Goal: Book appointment/travel/reservation

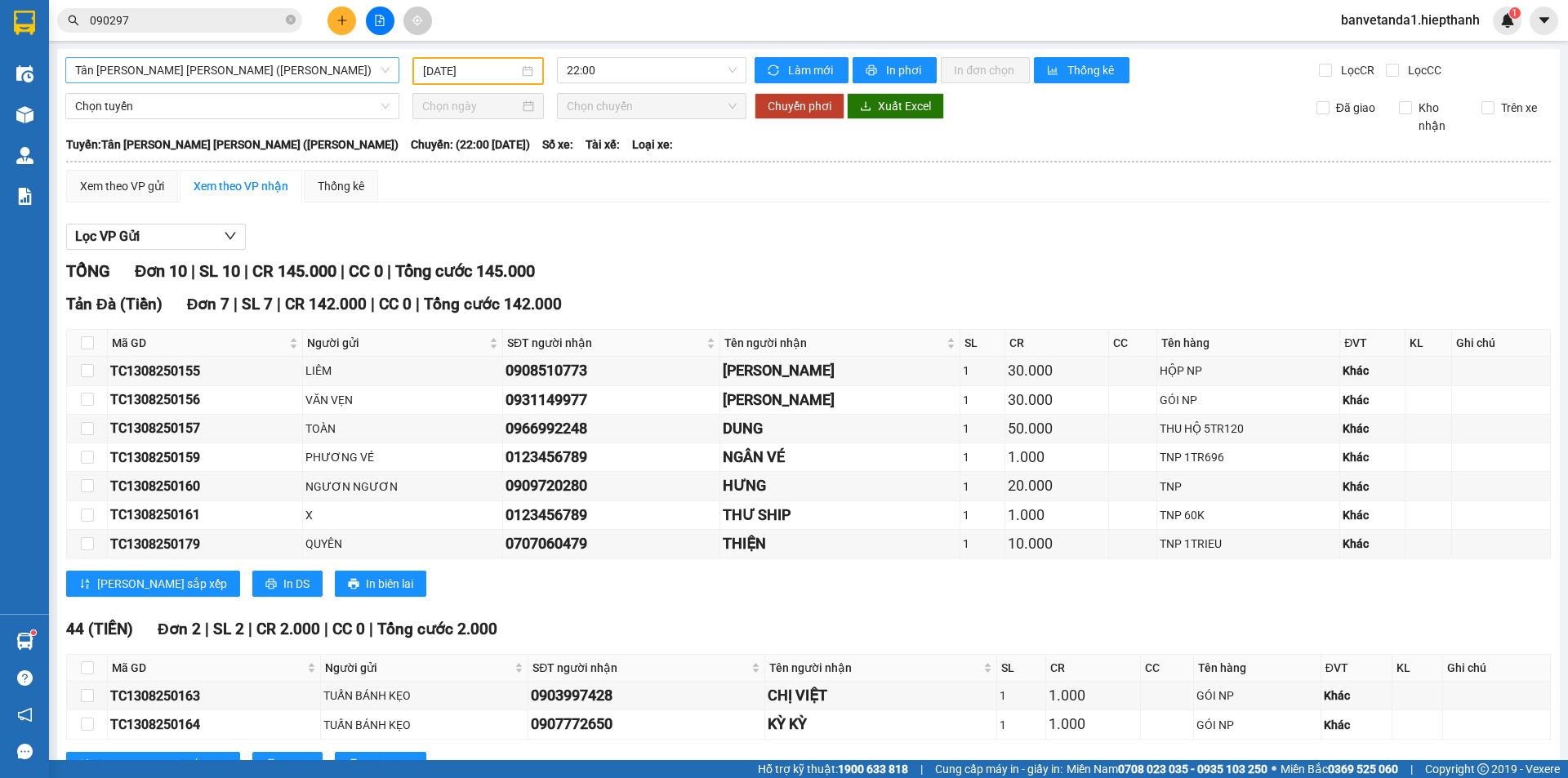
click at [317, 74] on span "Tân [PERSON_NAME] [PERSON_NAME] ([PERSON_NAME])" at bounding box center [232, 70] width 314 height 24
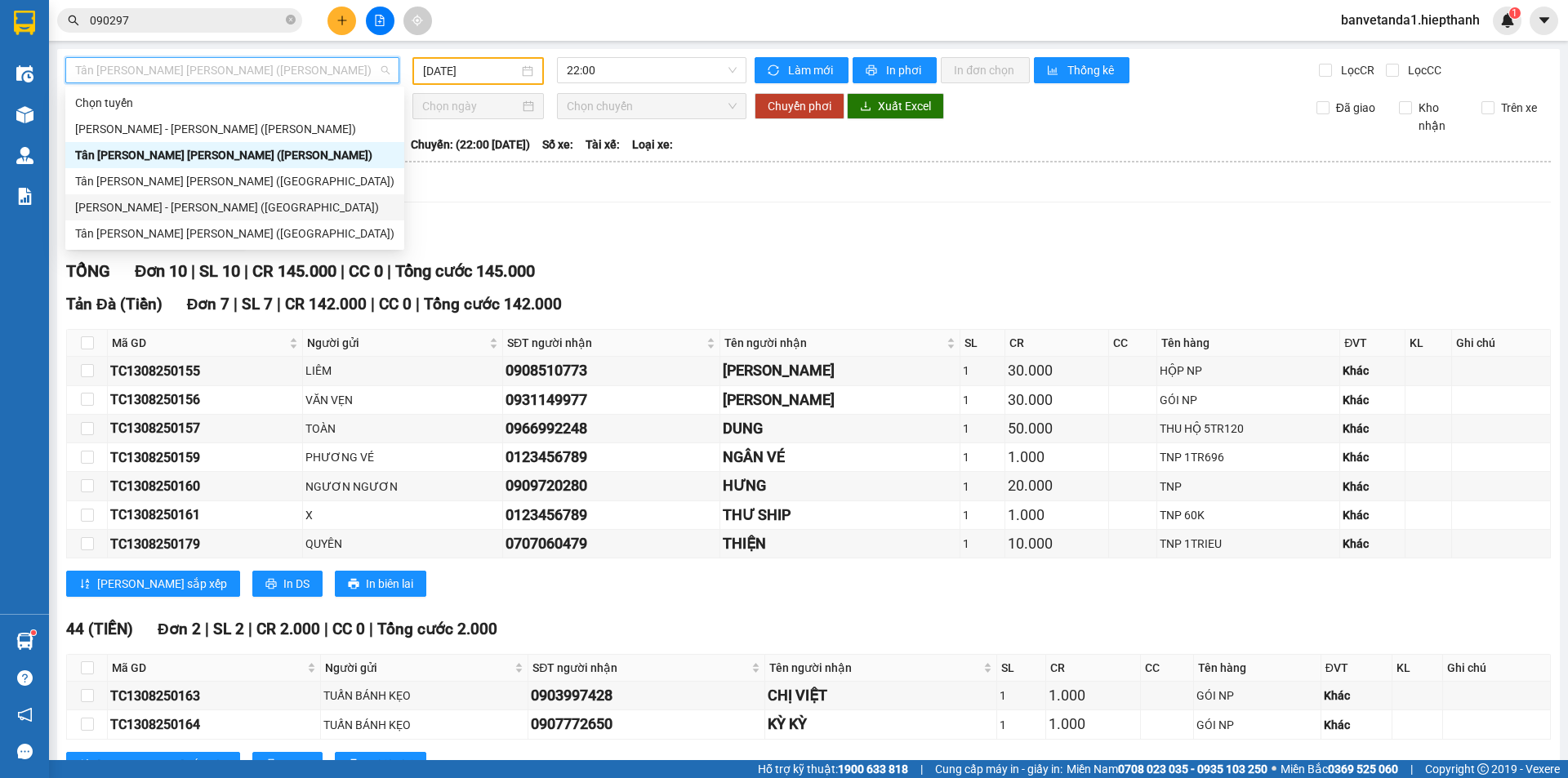
click at [228, 201] on div "[PERSON_NAME] - [PERSON_NAME] ([GEOGRAPHIC_DATA])" at bounding box center [234, 208] width 319 height 18
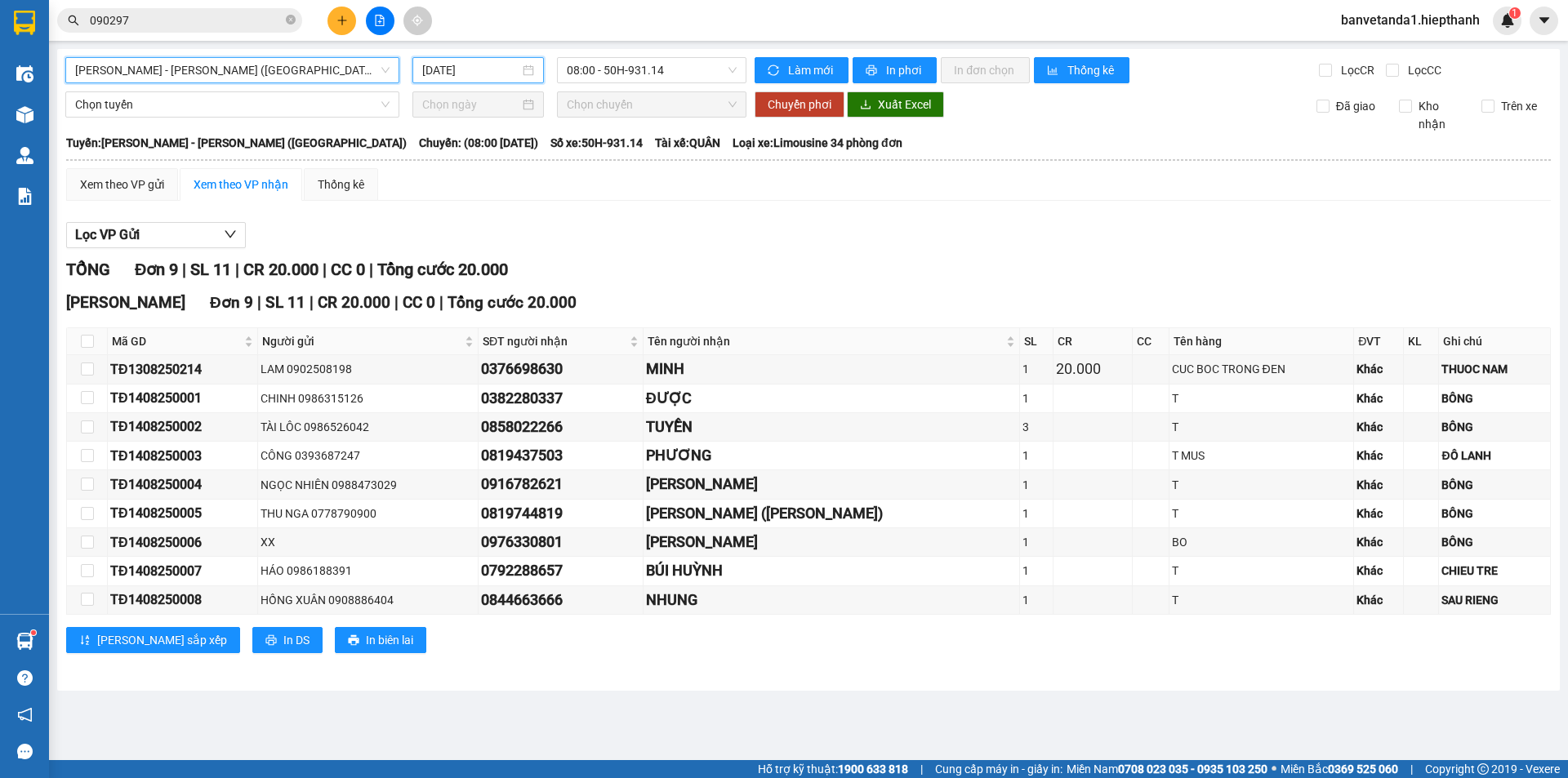
drag, startPoint x: 478, startPoint y: 73, endPoint x: 508, endPoint y: 219, distance: 149.1
click at [478, 78] on input "[DATE]" at bounding box center [471, 70] width 97 height 18
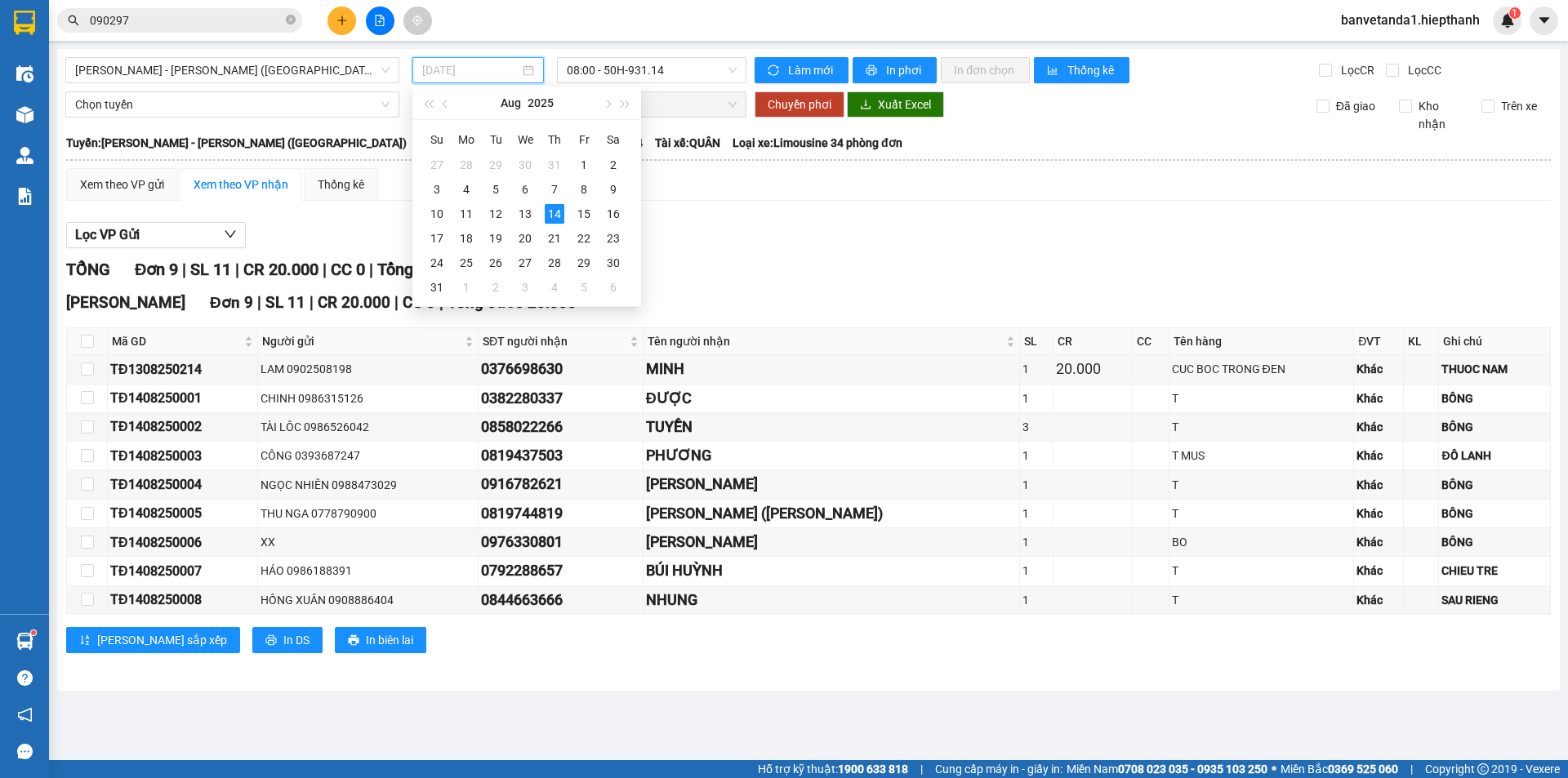
drag, startPoint x: 518, startPoint y: 211, endPoint x: 596, endPoint y: 123, distance: 117.6
click at [518, 210] on div "13" at bounding box center [525, 213] width 19 height 19
type input "[DATE]"
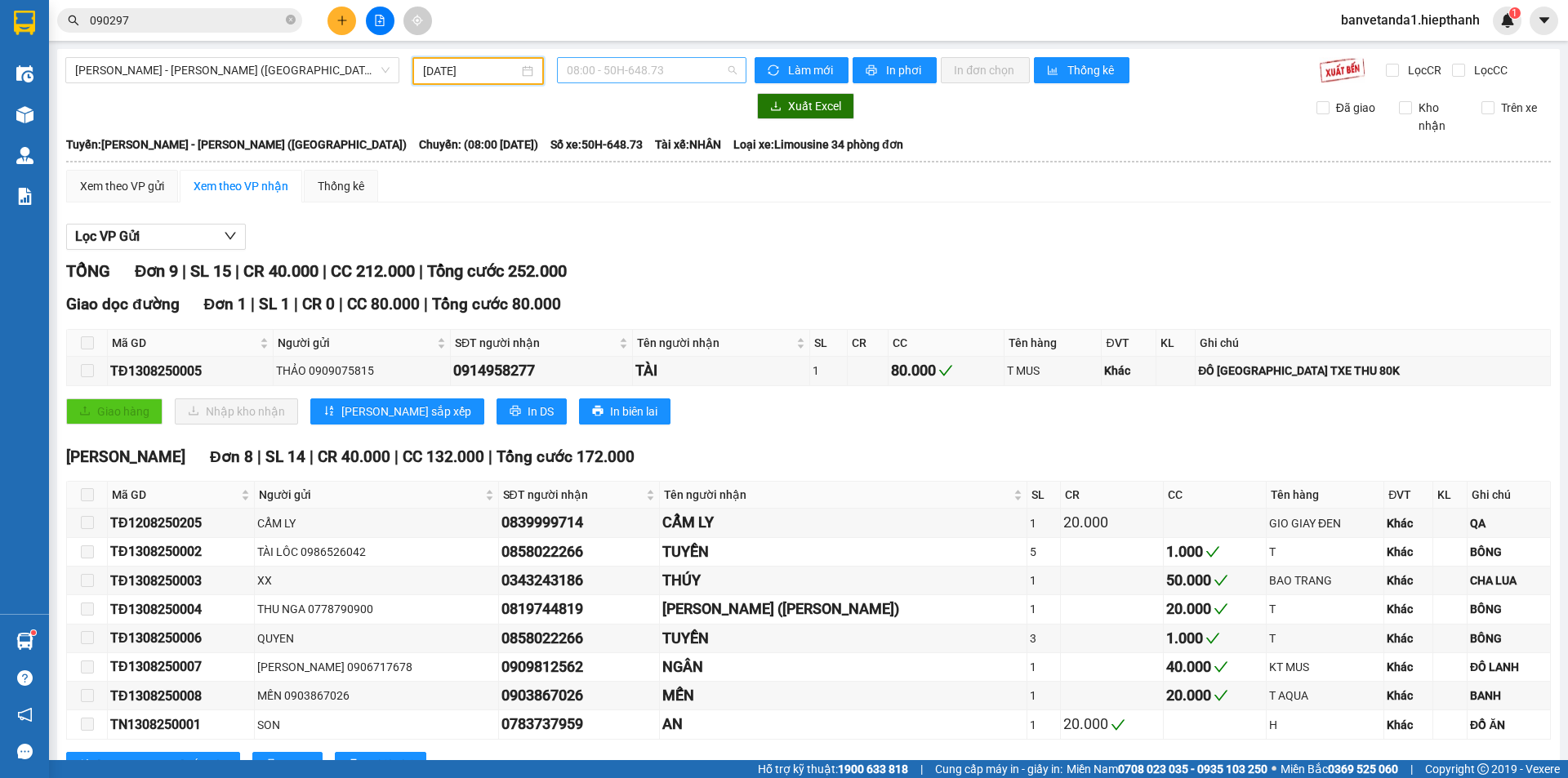
click at [604, 72] on span "08:00 - 50H-648.73" at bounding box center [651, 70] width 170 height 24
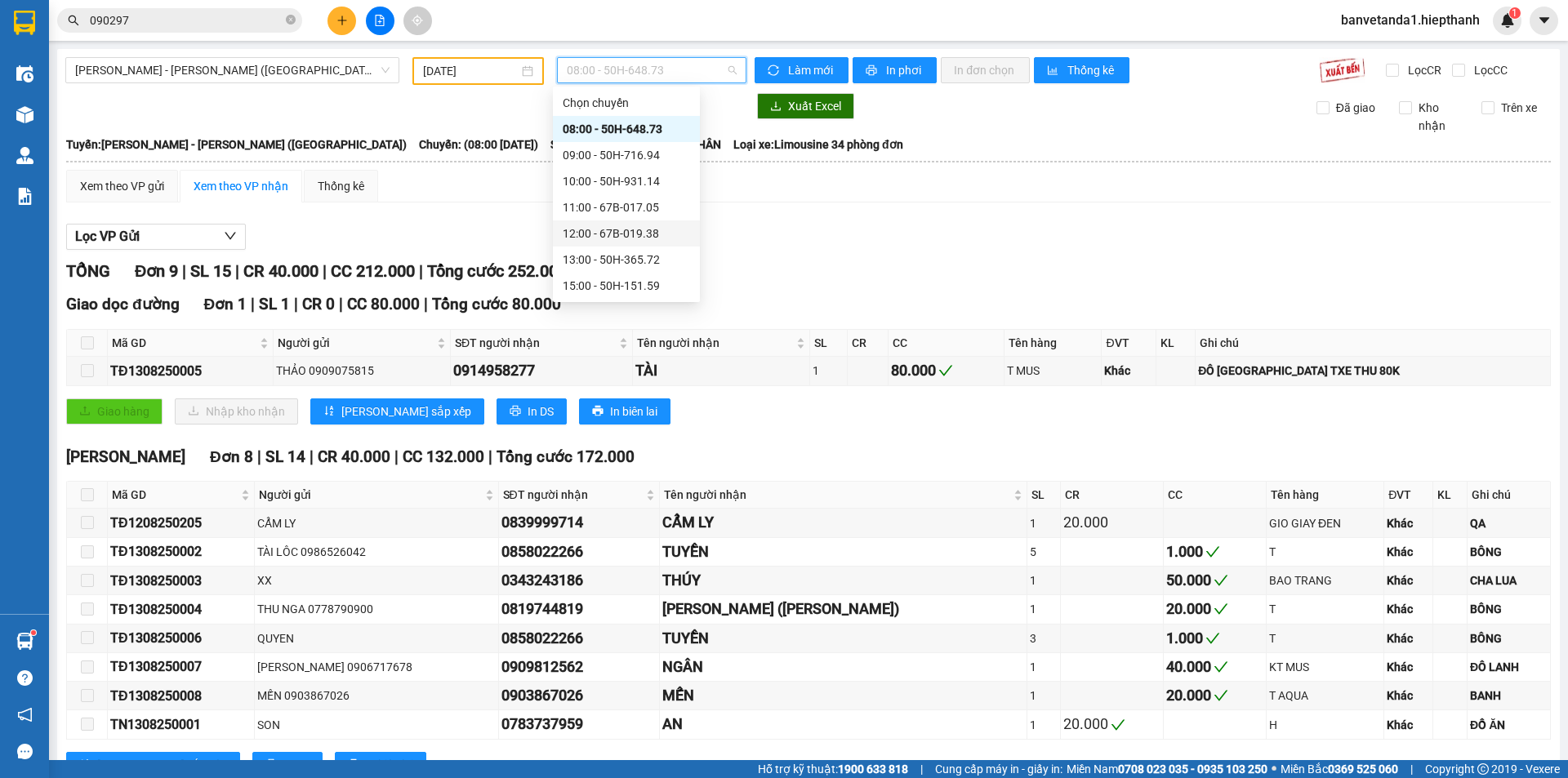
click at [617, 227] on div "12:00 - 67B-019.38" at bounding box center [626, 233] width 127 height 18
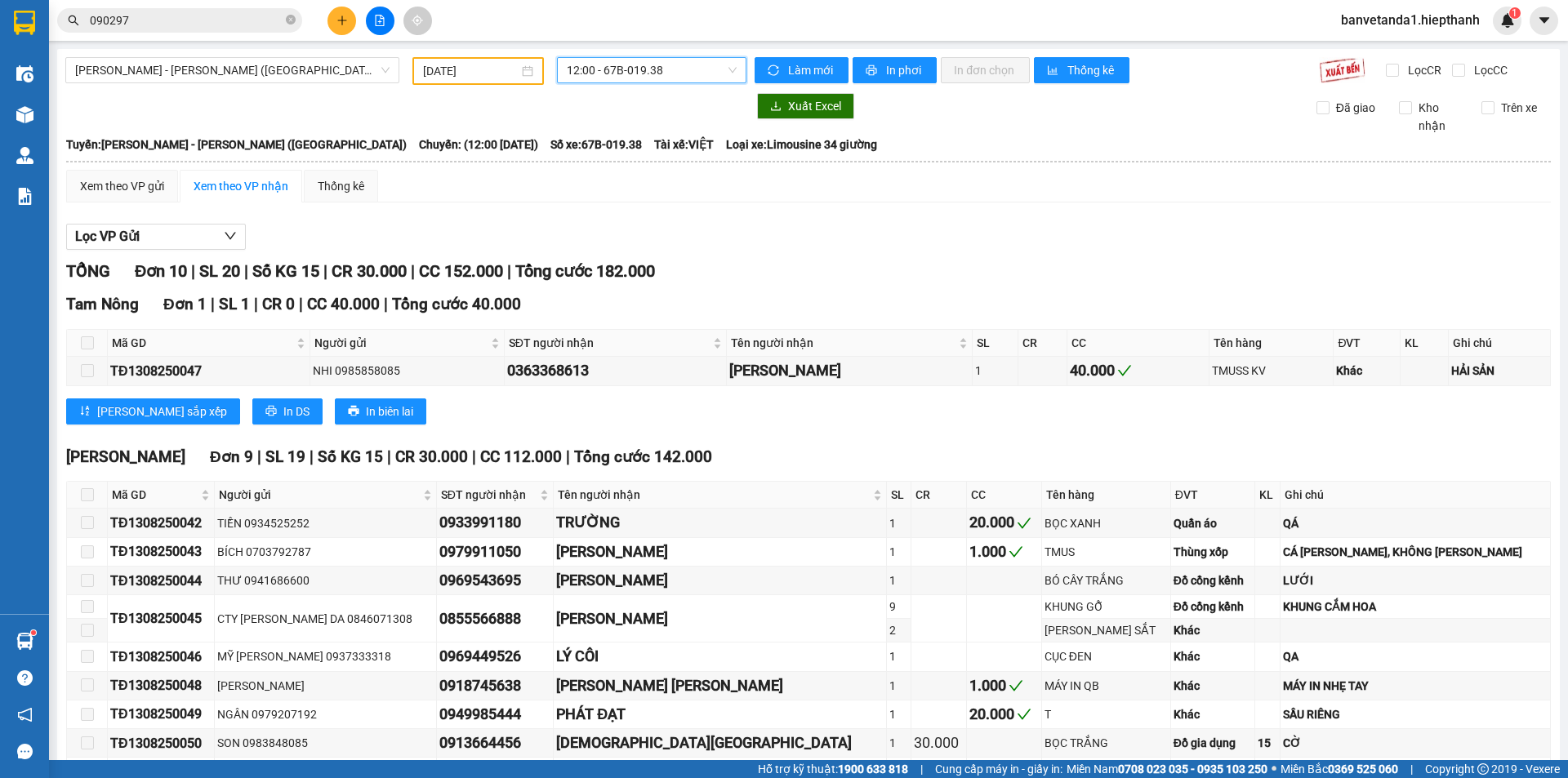
click at [616, 76] on span "12:00 - 67B-019.38" at bounding box center [651, 70] width 170 height 24
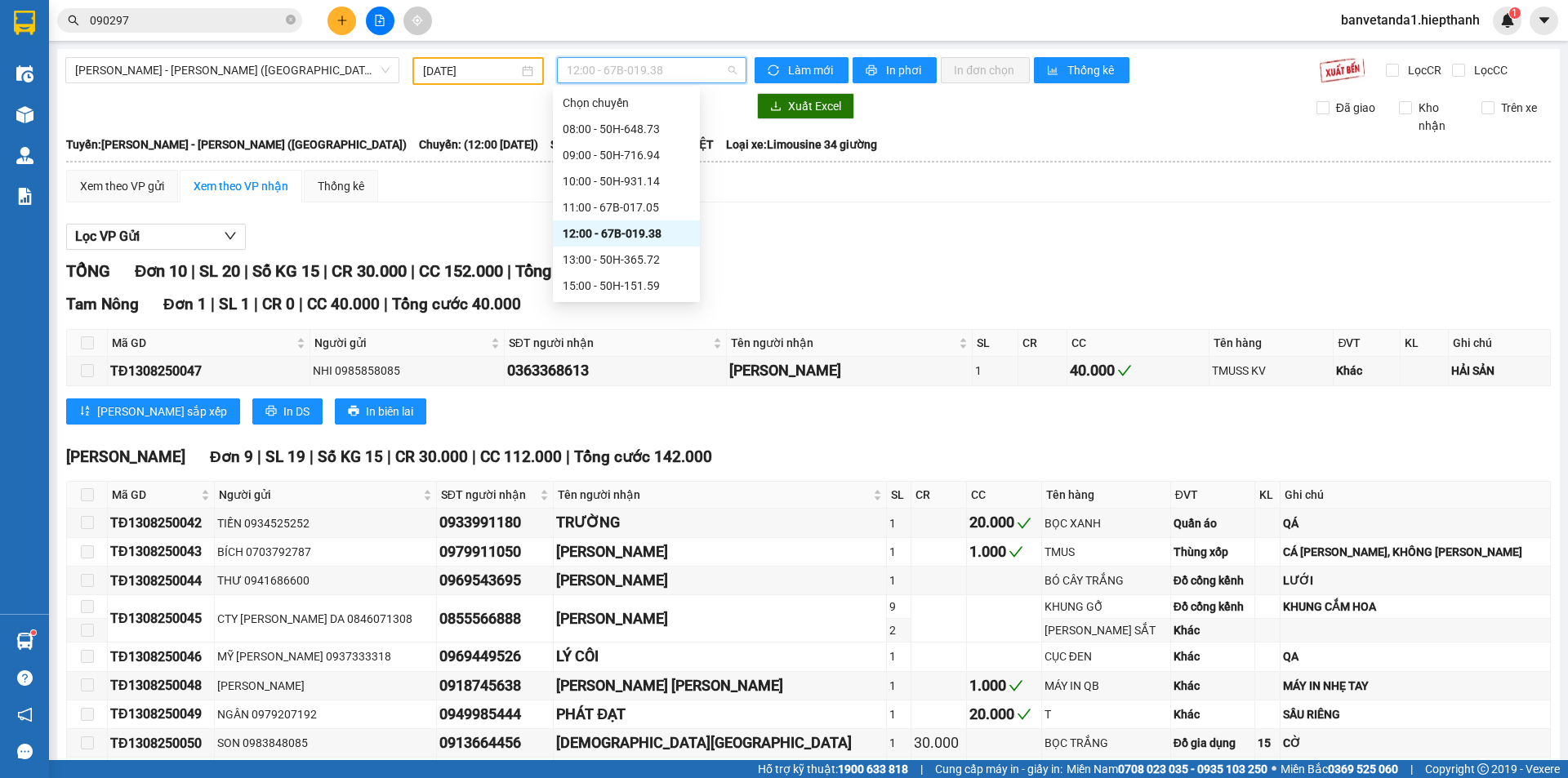
click at [587, 242] on div "12:00 - 67B-019.38" at bounding box center [626, 233] width 127 height 18
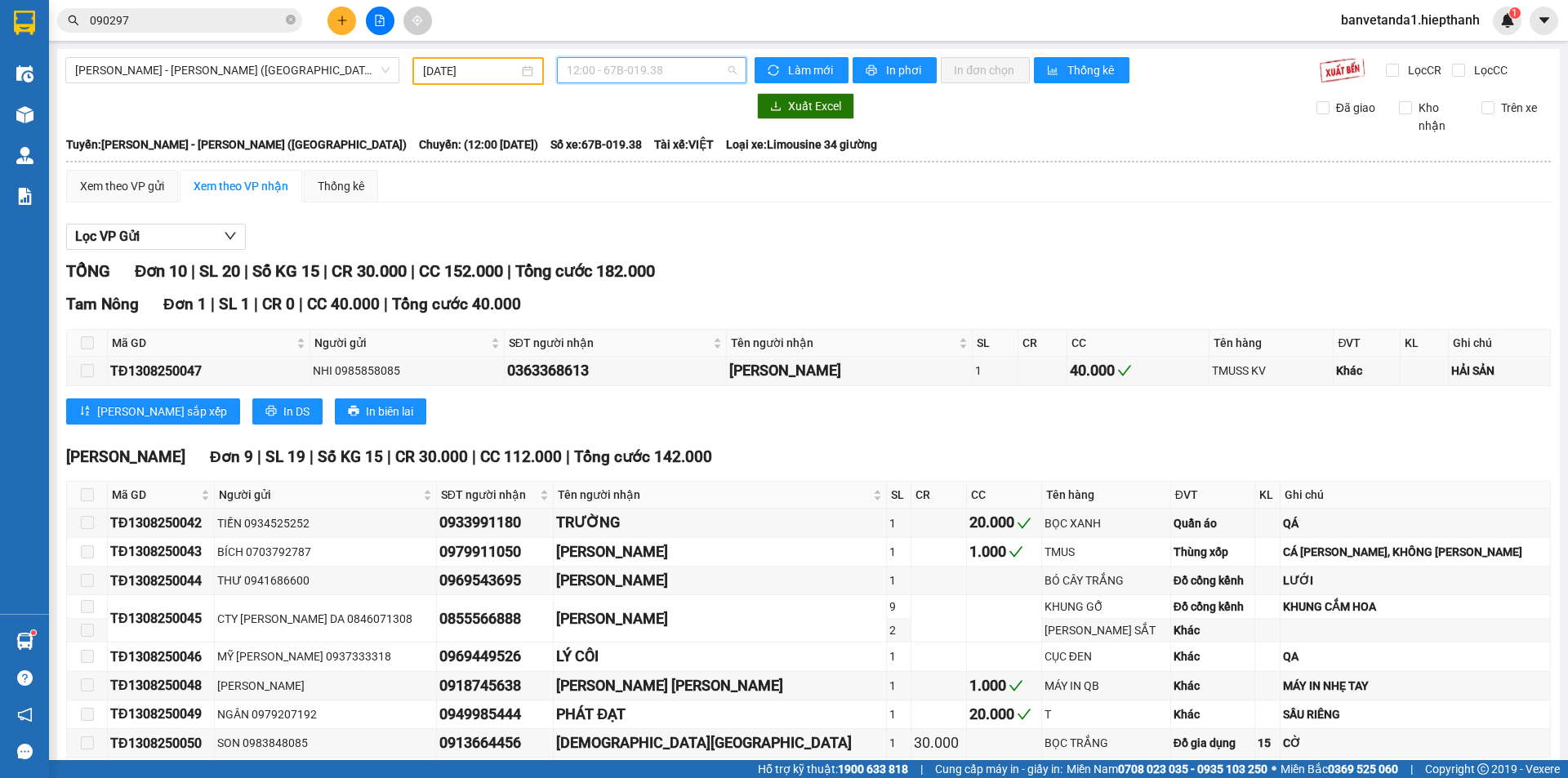
drag, startPoint x: 586, startPoint y: 78, endPoint x: 580, endPoint y: 110, distance: 32.6
click at [585, 80] on span "12:00 - 67B-019.38" at bounding box center [651, 70] width 170 height 24
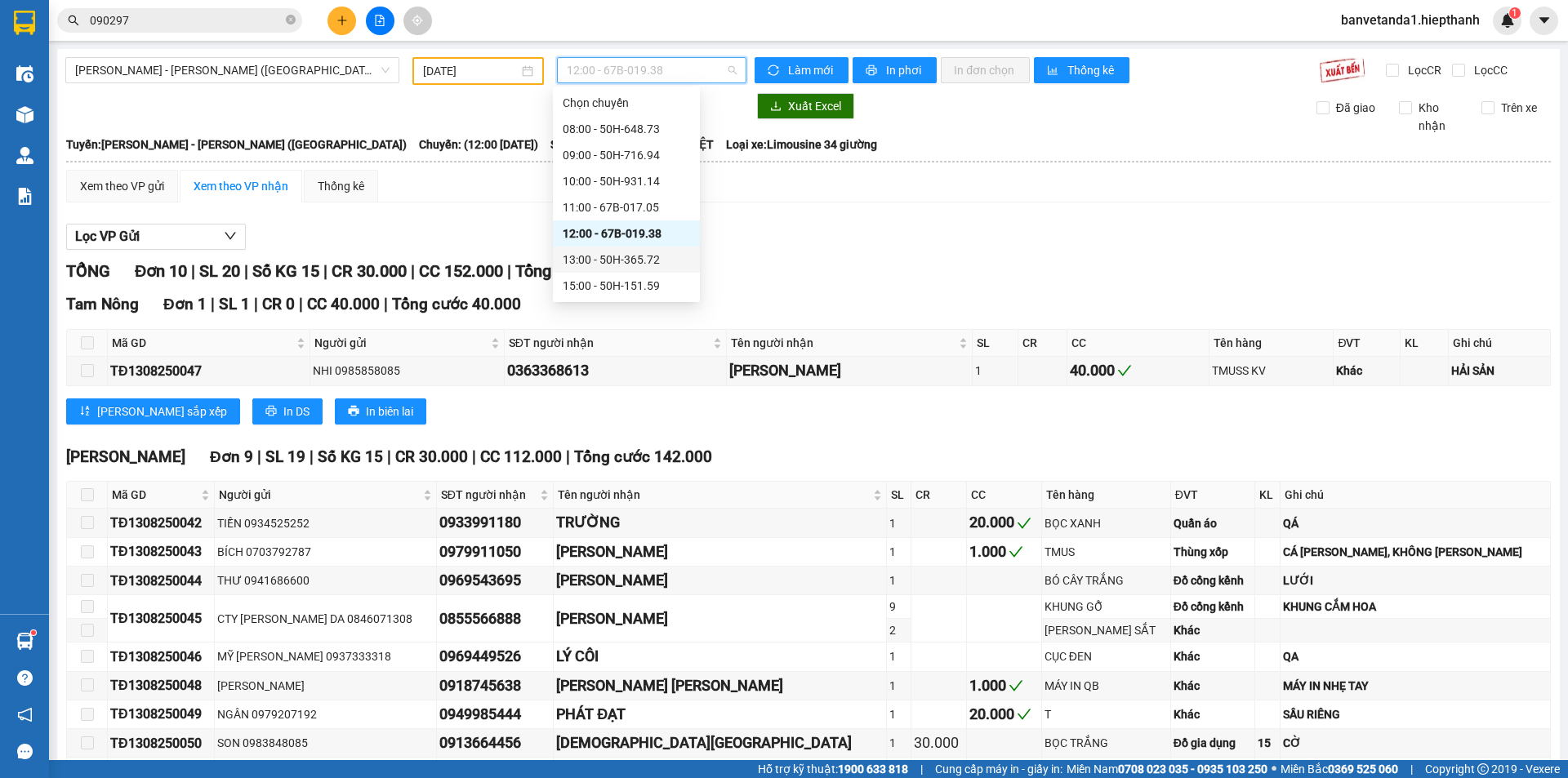
click at [580, 265] on div "13:00 - 50H-365.72" at bounding box center [626, 259] width 127 height 18
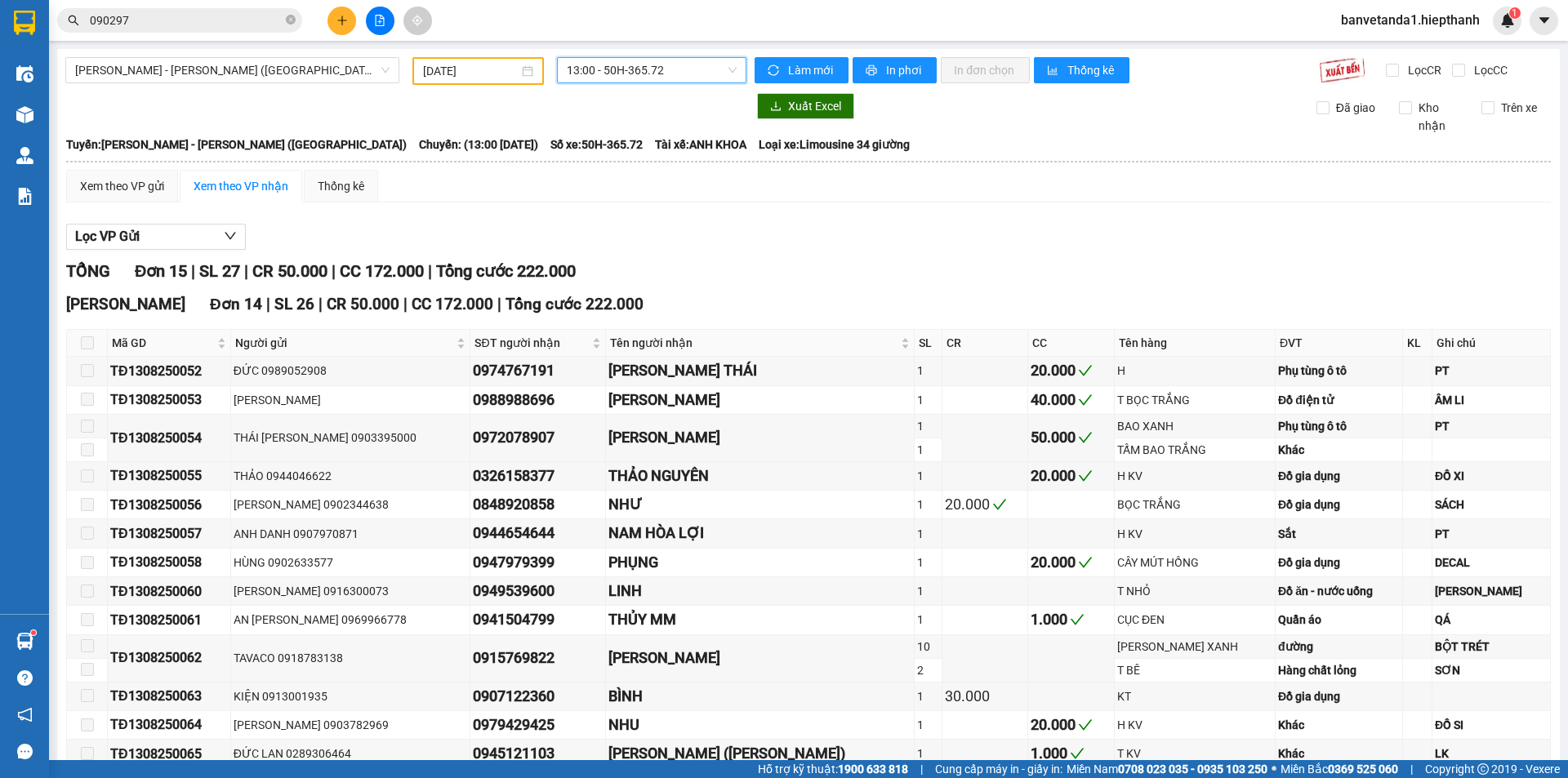
click at [602, 69] on span "13:00 - 50H-365.72" at bounding box center [651, 70] width 170 height 24
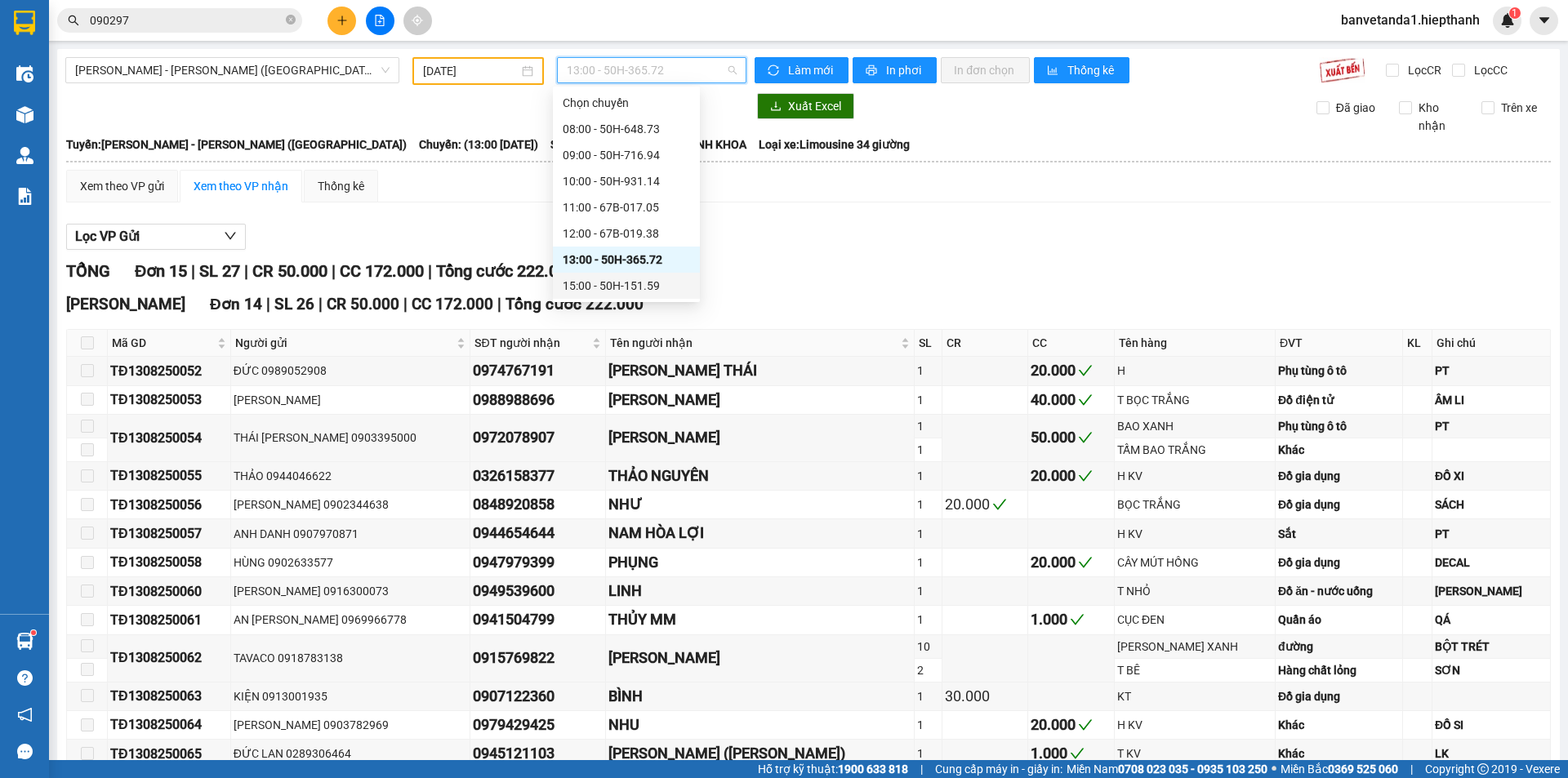
click at [602, 279] on div "15:00 - 50H-151.59" at bounding box center [626, 285] width 127 height 18
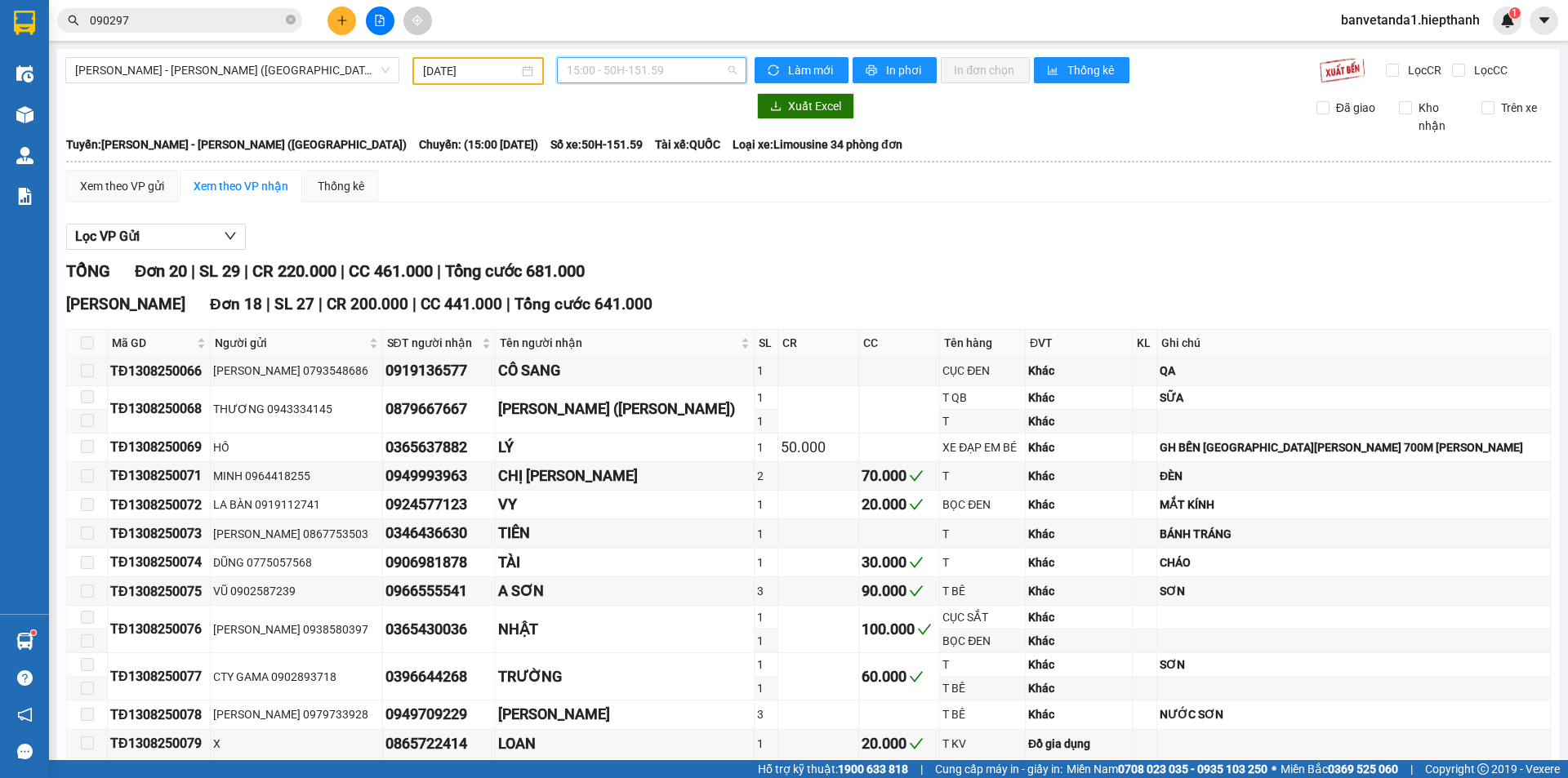
click at [609, 71] on span "15:00 - 50H-151.59" at bounding box center [651, 70] width 170 height 24
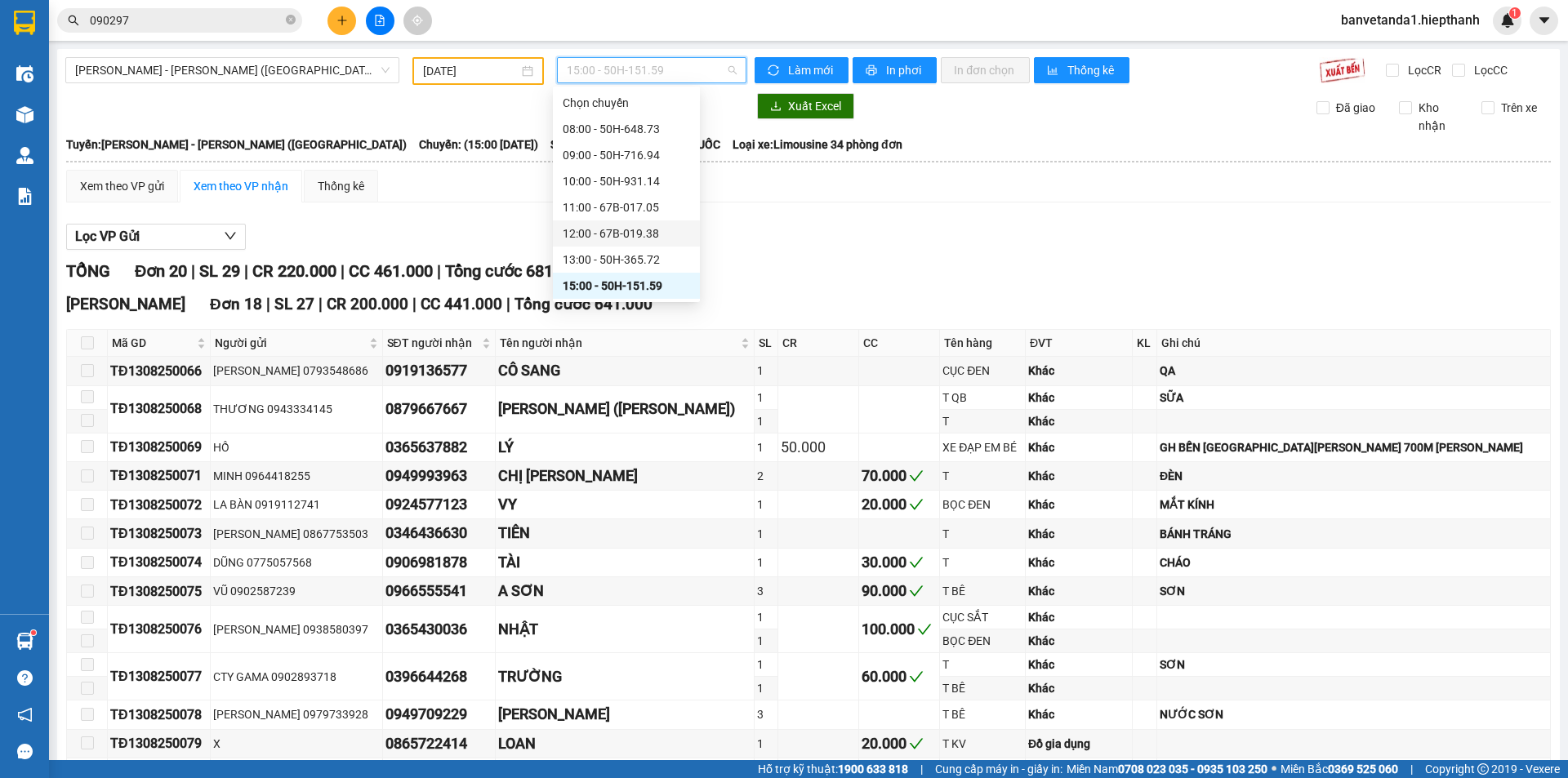
scroll to position [105, 0]
click at [598, 207] on div "17:00 - 67H-040.47" at bounding box center [626, 208] width 127 height 18
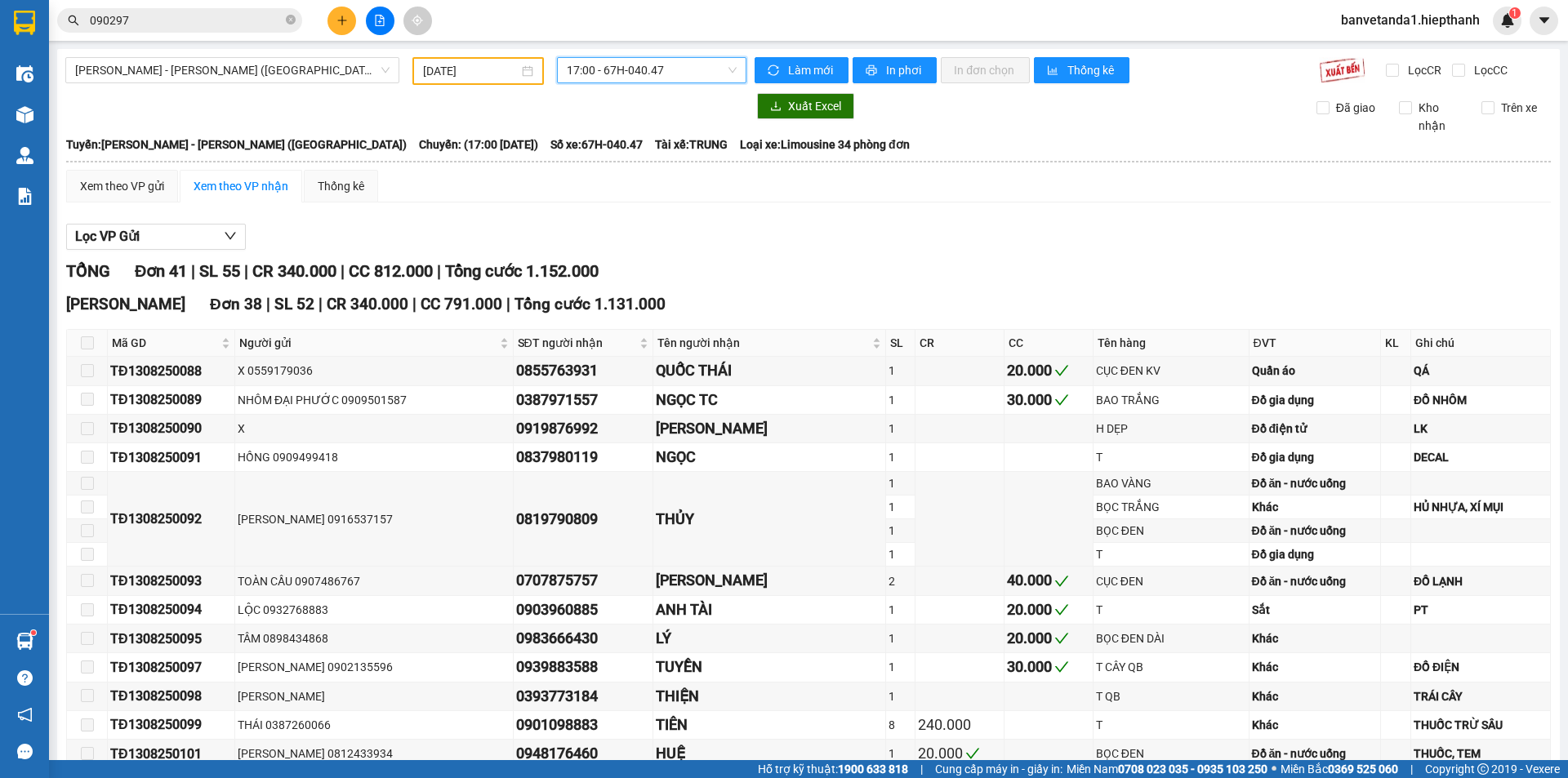
click at [647, 80] on span "17:00 - 67H-040.47" at bounding box center [651, 70] width 170 height 24
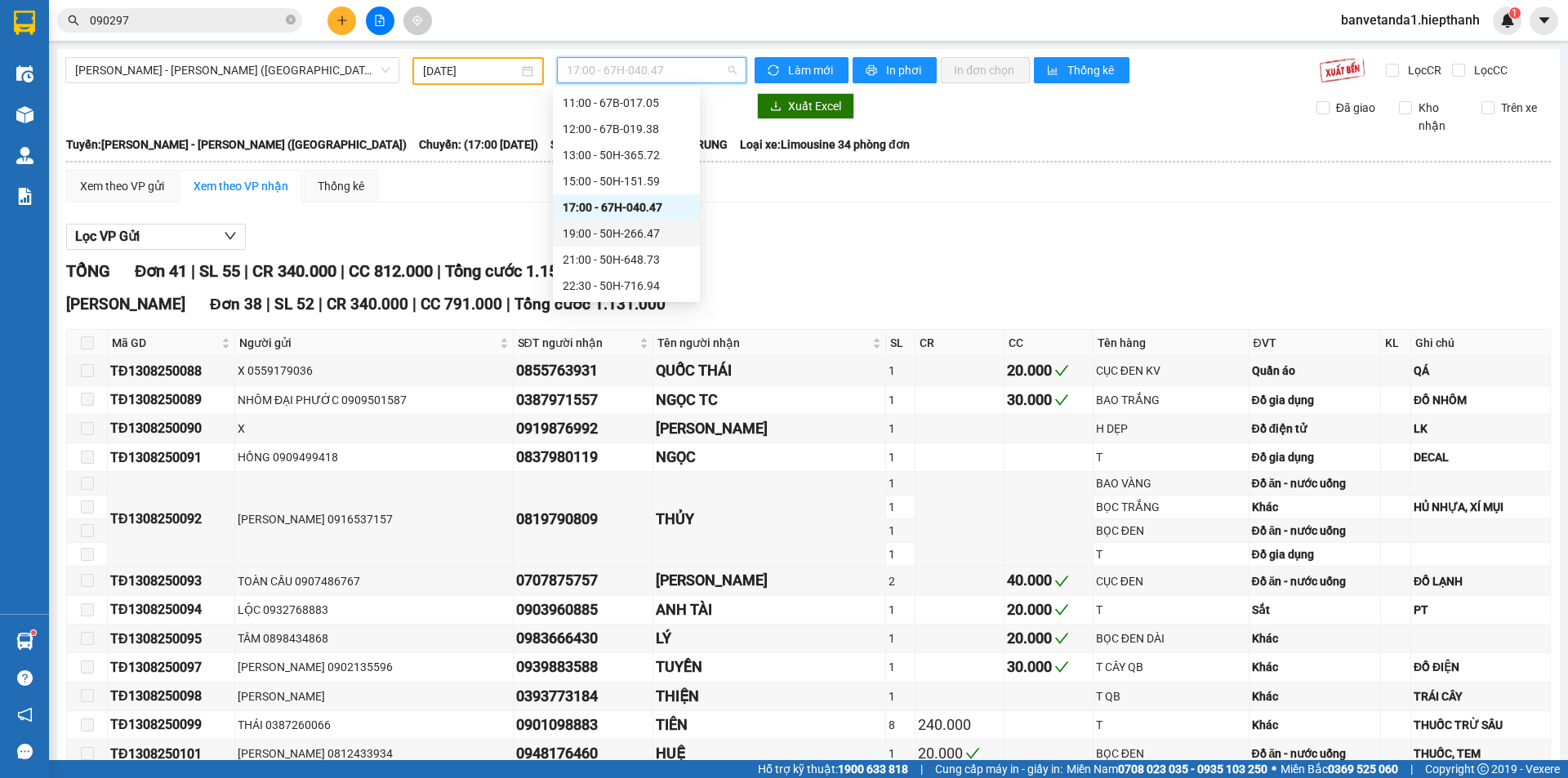
click at [600, 230] on div "19:00 - 50H-266.47" at bounding box center [626, 233] width 127 height 18
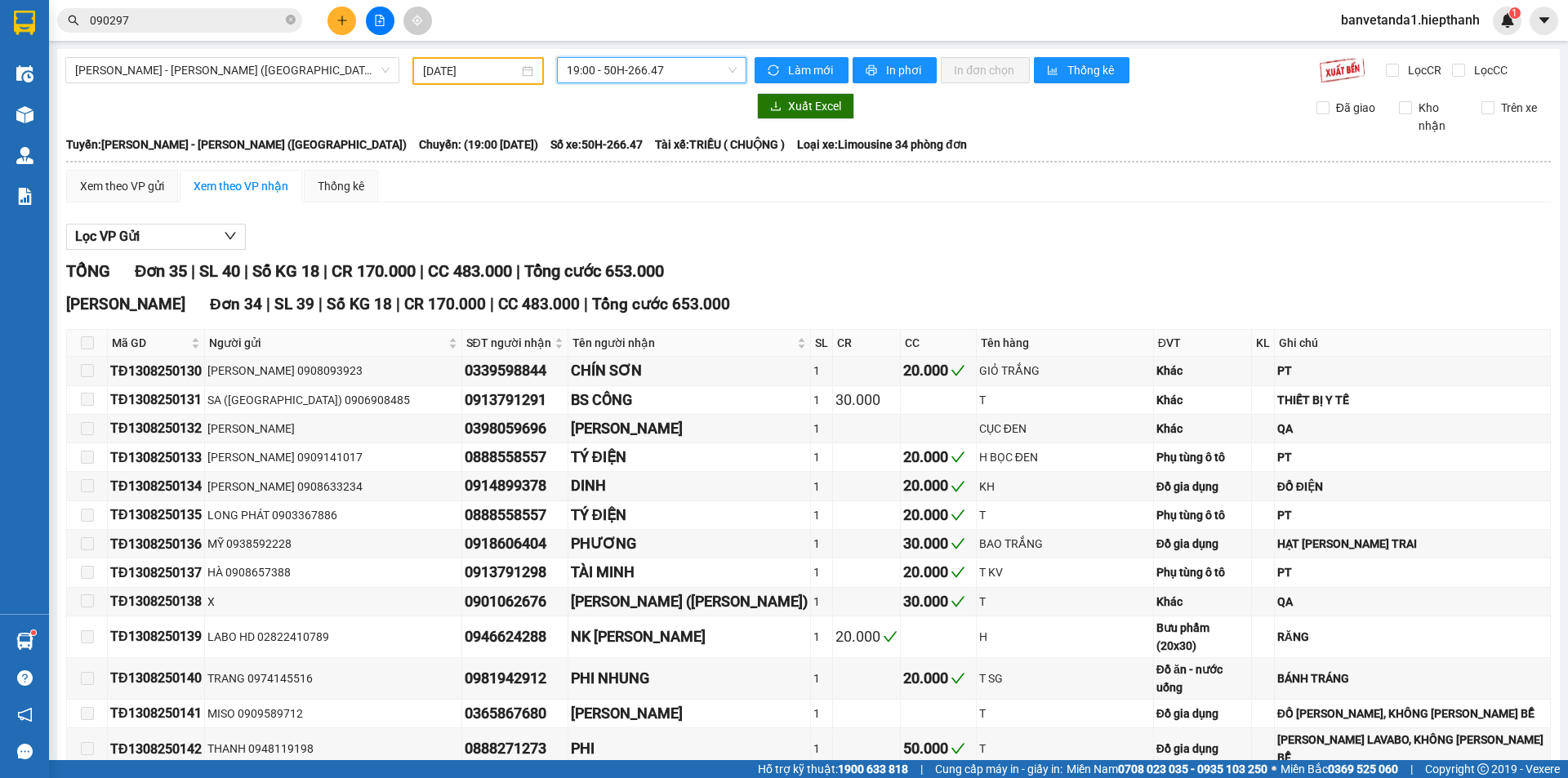
click at [643, 64] on span "19:00 - 50H-266.47" at bounding box center [651, 70] width 170 height 24
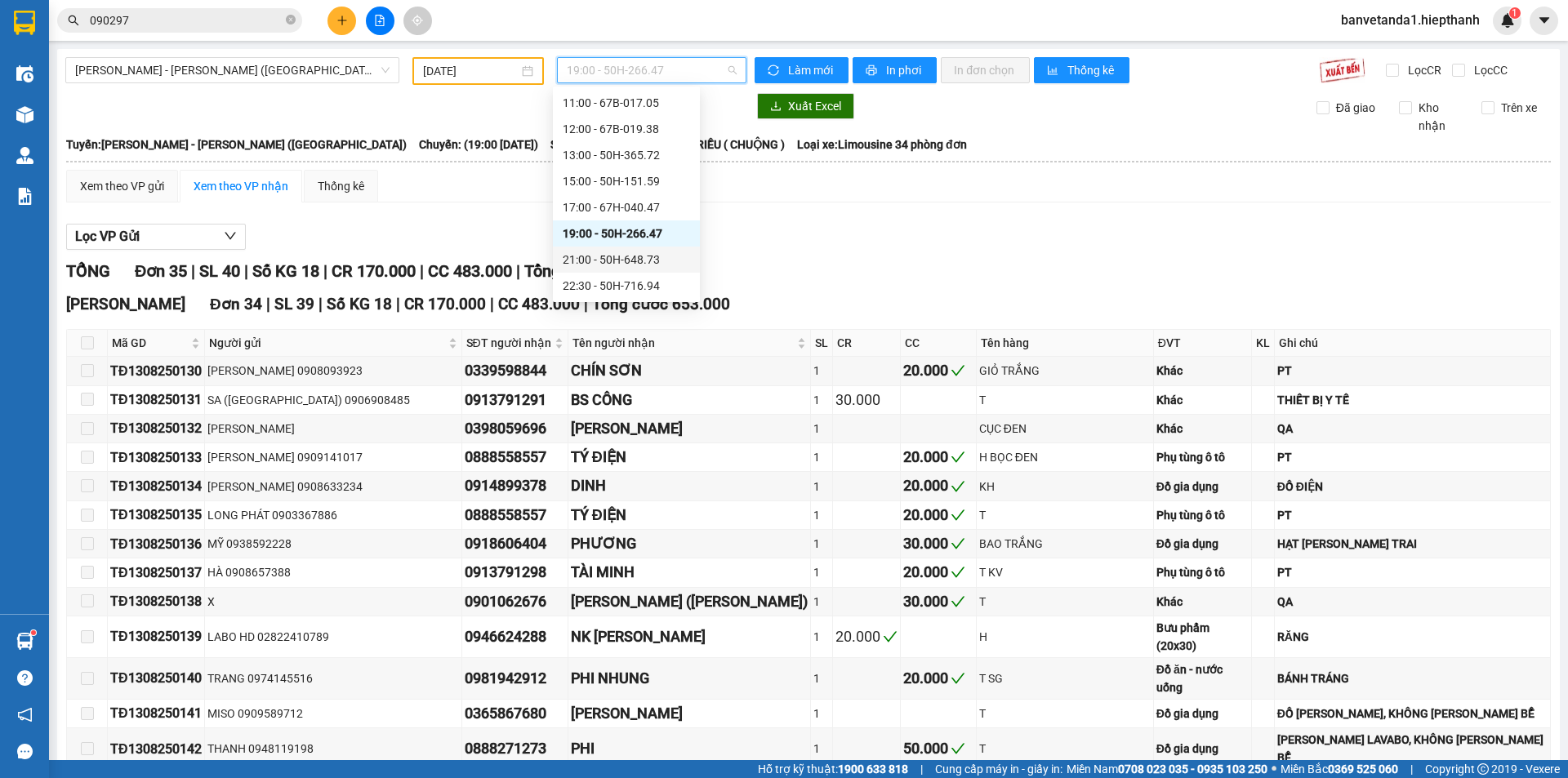
click at [627, 259] on div "21:00 - 50H-648.73" at bounding box center [626, 259] width 127 height 18
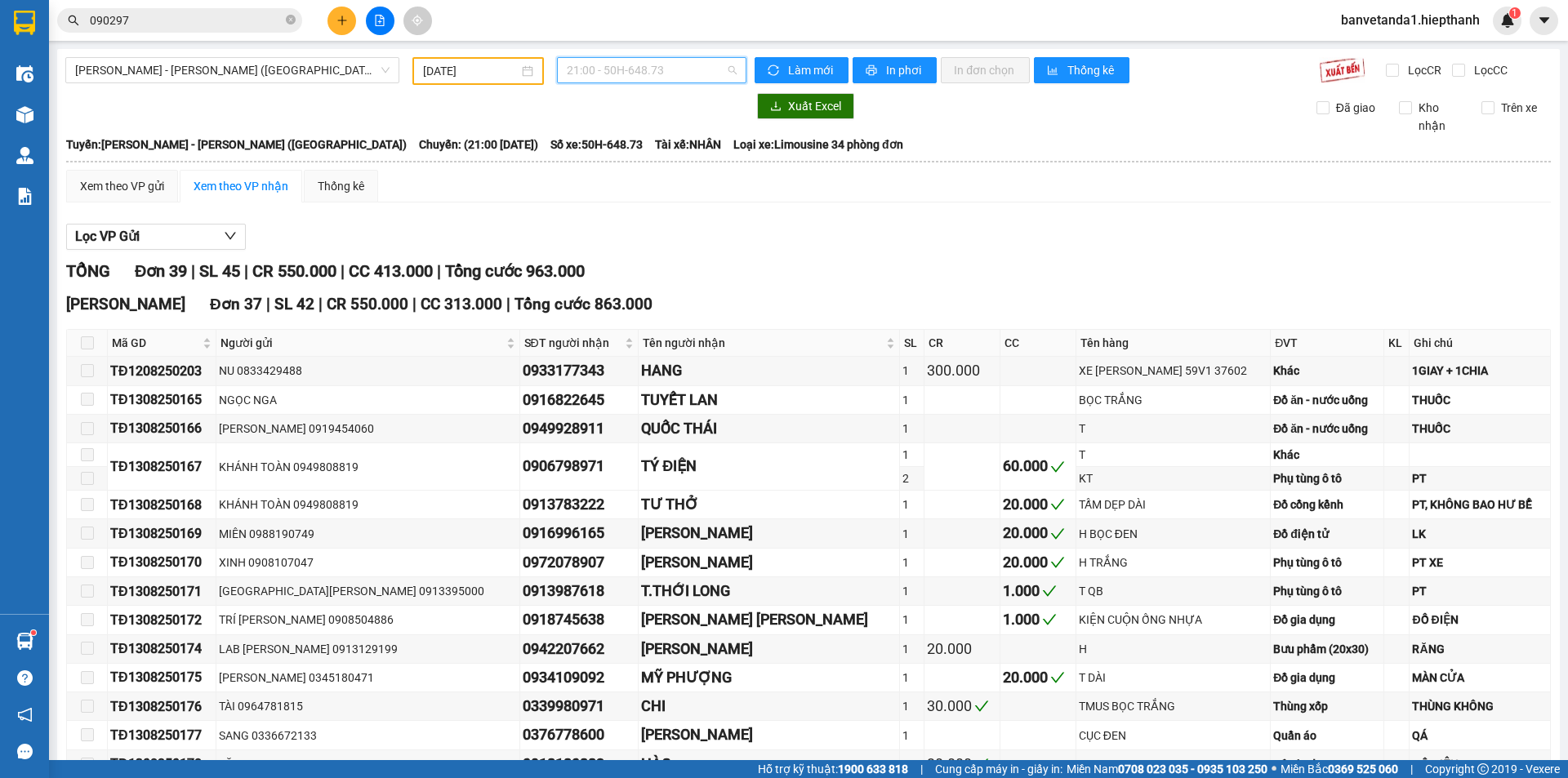
click at [612, 74] on span "21:00 - 50H-648.73" at bounding box center [651, 70] width 170 height 24
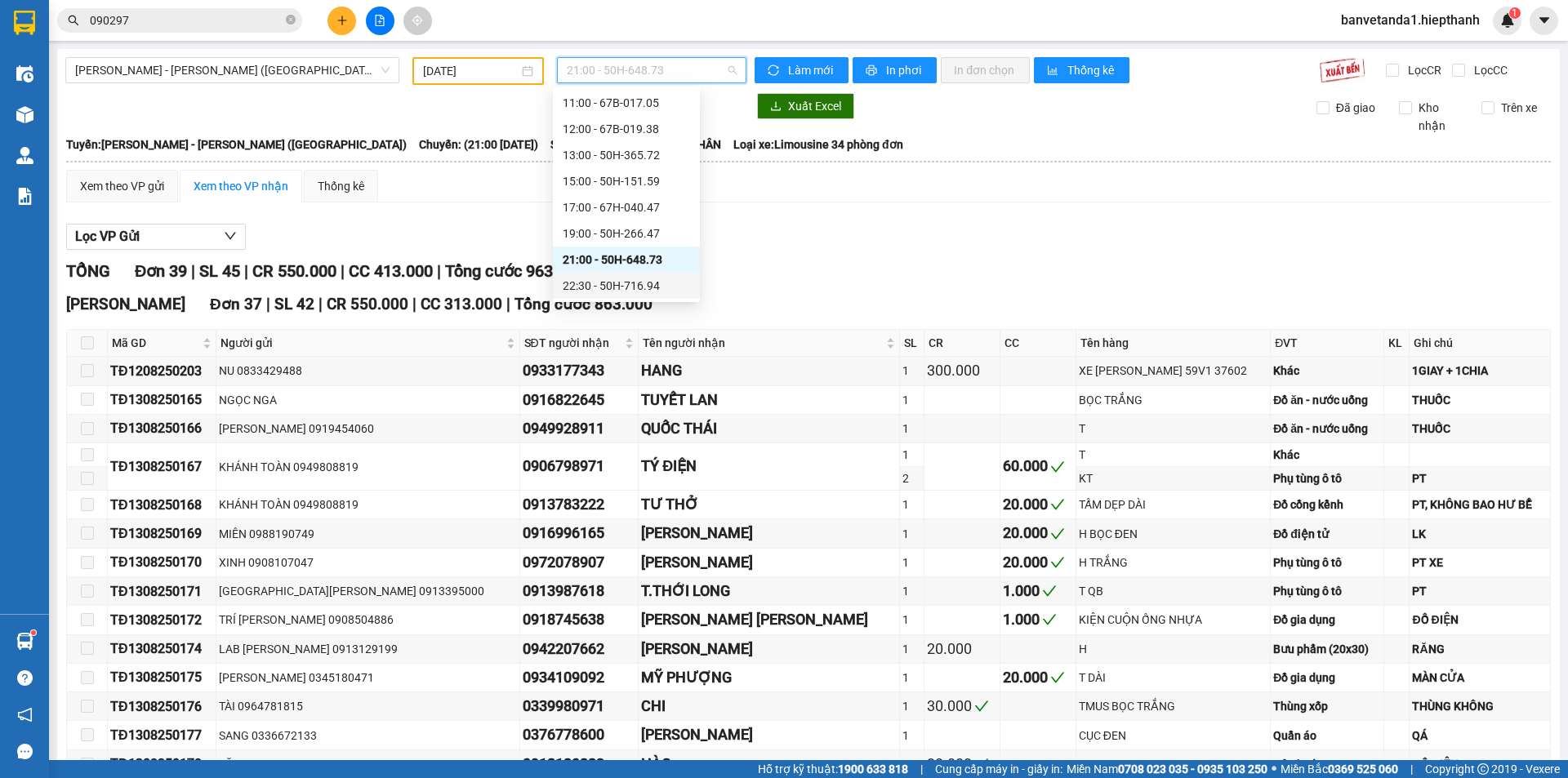
click at [599, 281] on div "22:30 - 50H-716.94" at bounding box center [626, 285] width 127 height 18
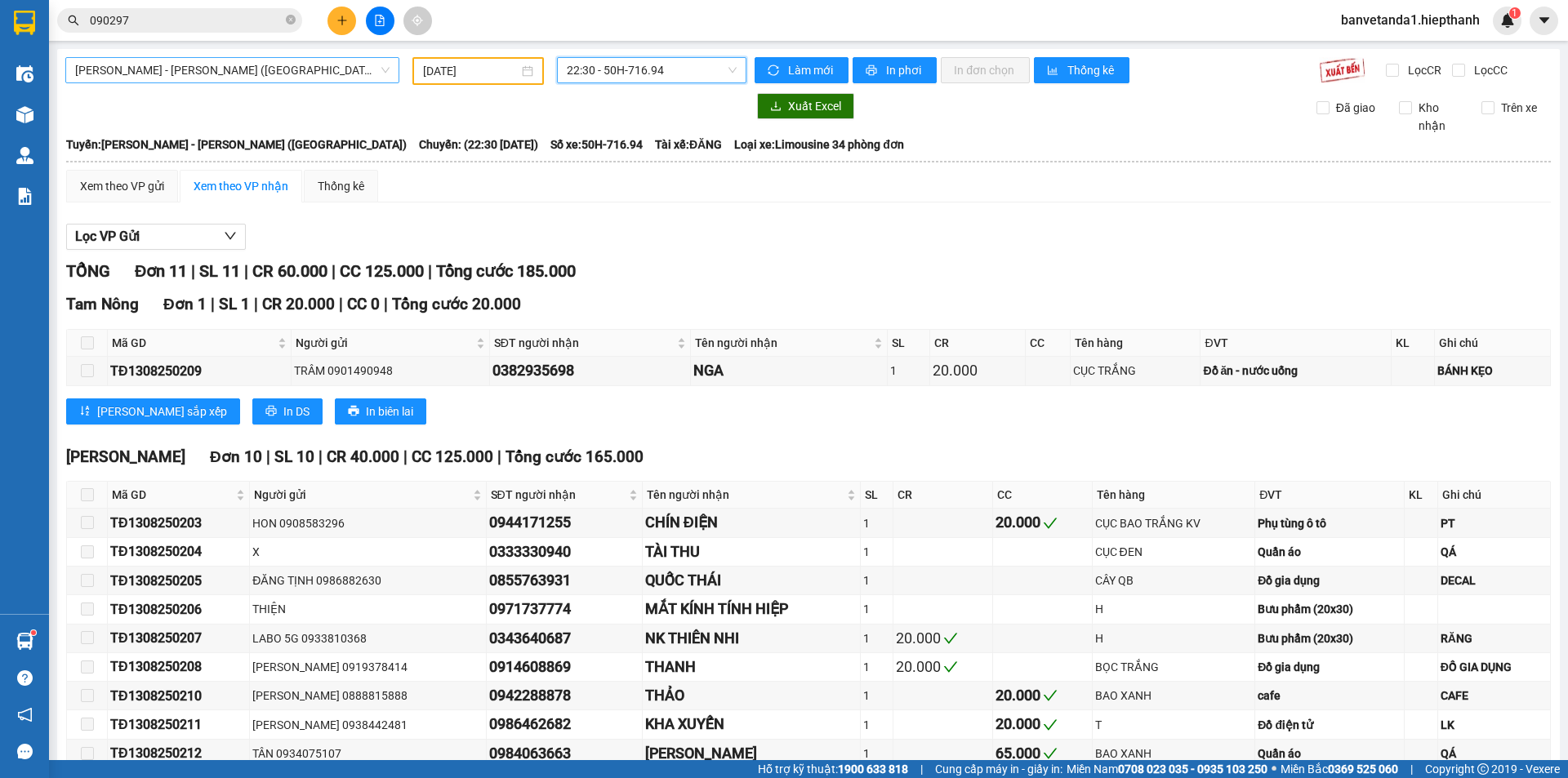
click at [322, 67] on span "[PERSON_NAME] - [PERSON_NAME] ([GEOGRAPHIC_DATA])" at bounding box center [232, 70] width 314 height 24
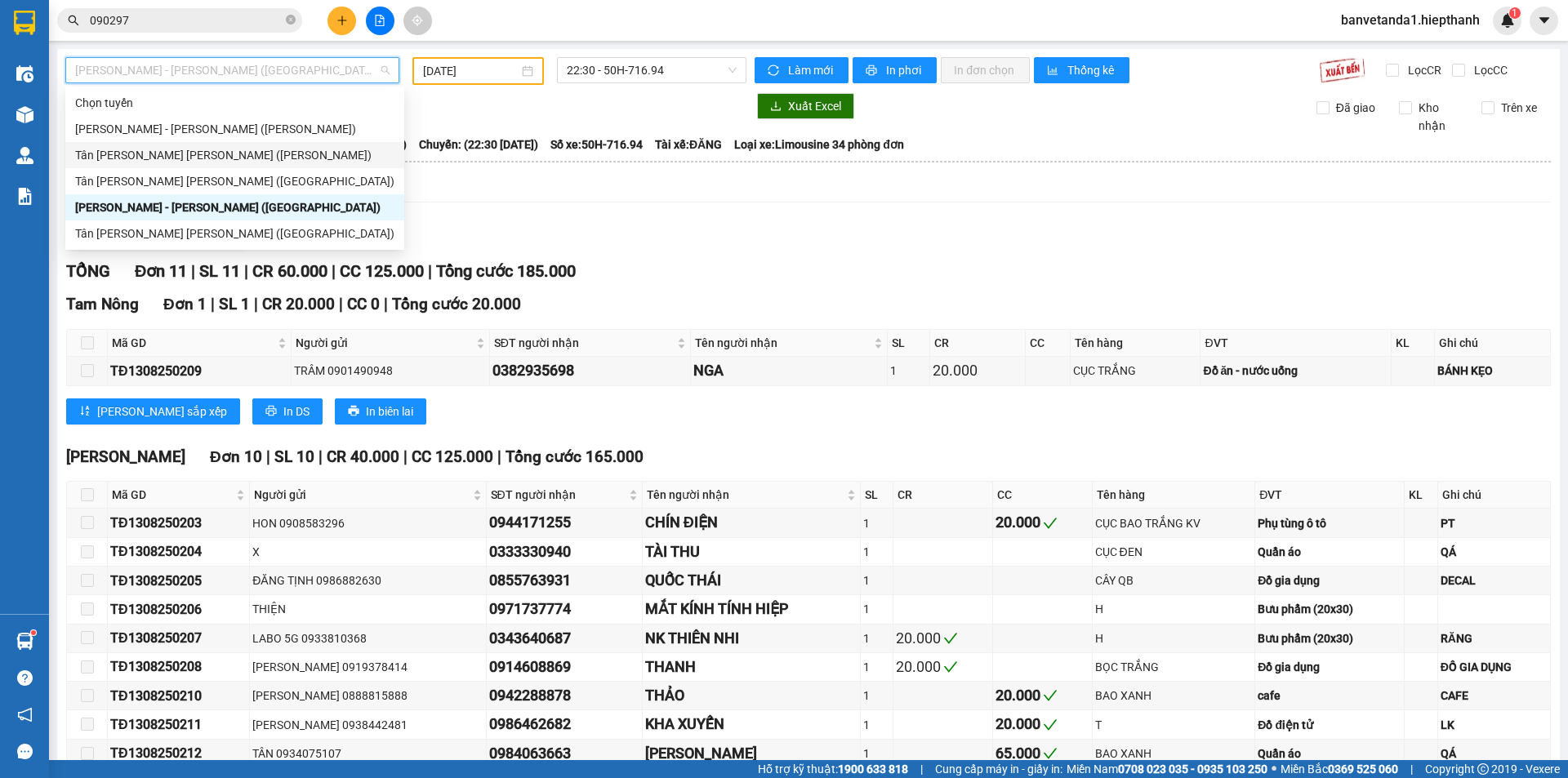
click at [220, 162] on div "Tân [PERSON_NAME] [PERSON_NAME] ([PERSON_NAME])" at bounding box center [234, 155] width 319 height 18
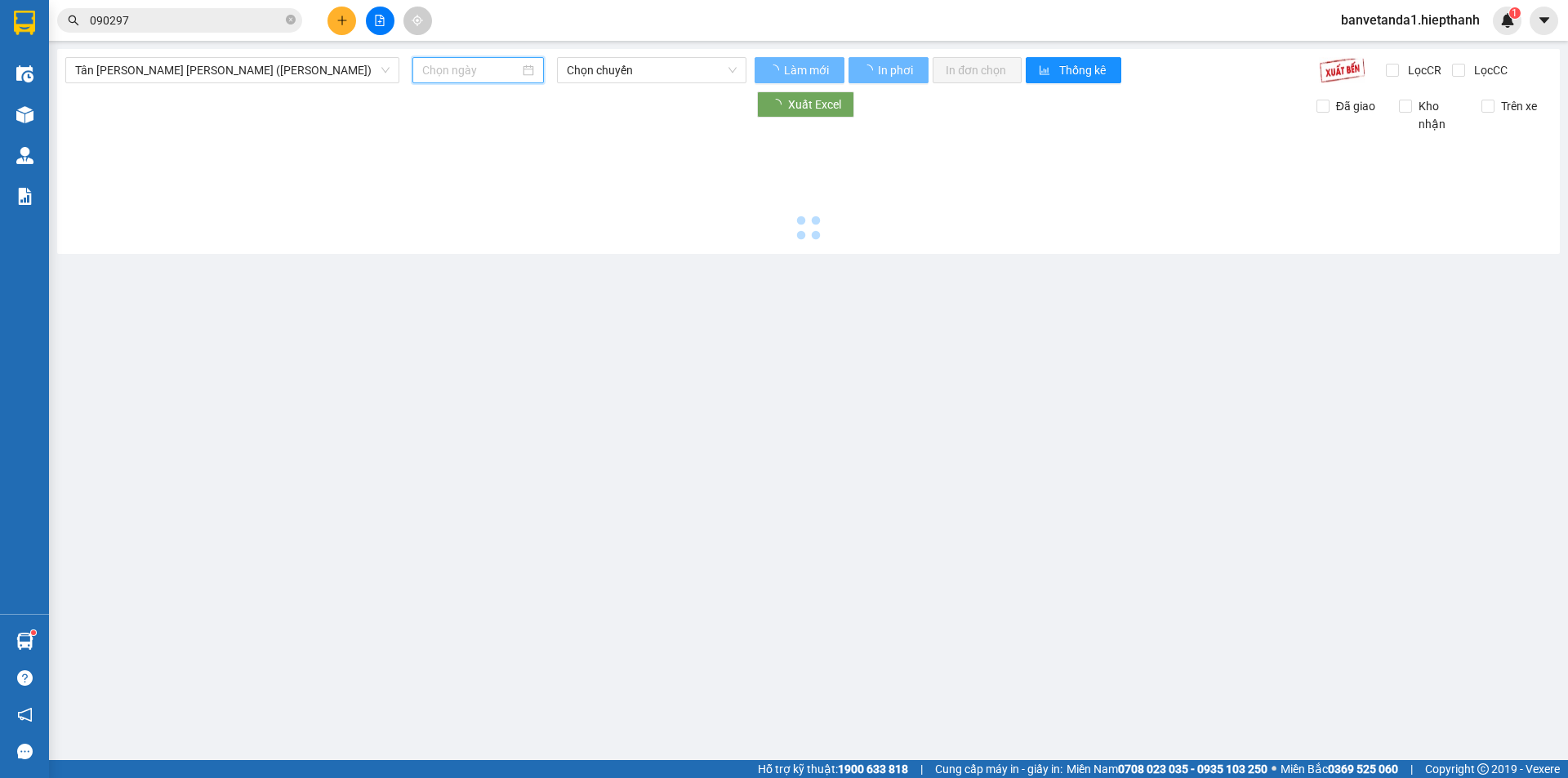
click at [475, 74] on input at bounding box center [471, 70] width 97 height 18
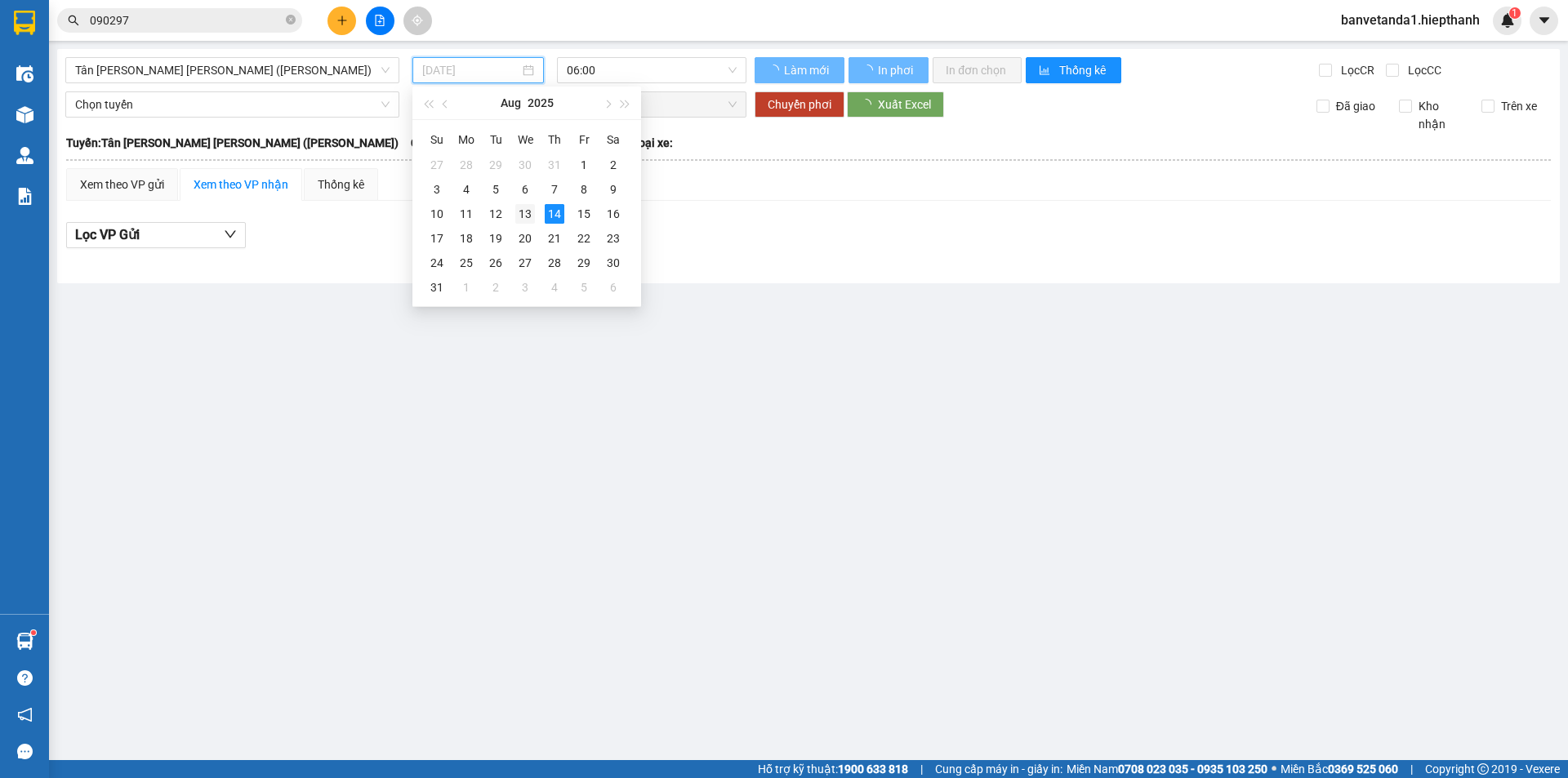
click at [534, 212] on div "13" at bounding box center [525, 213] width 19 height 19
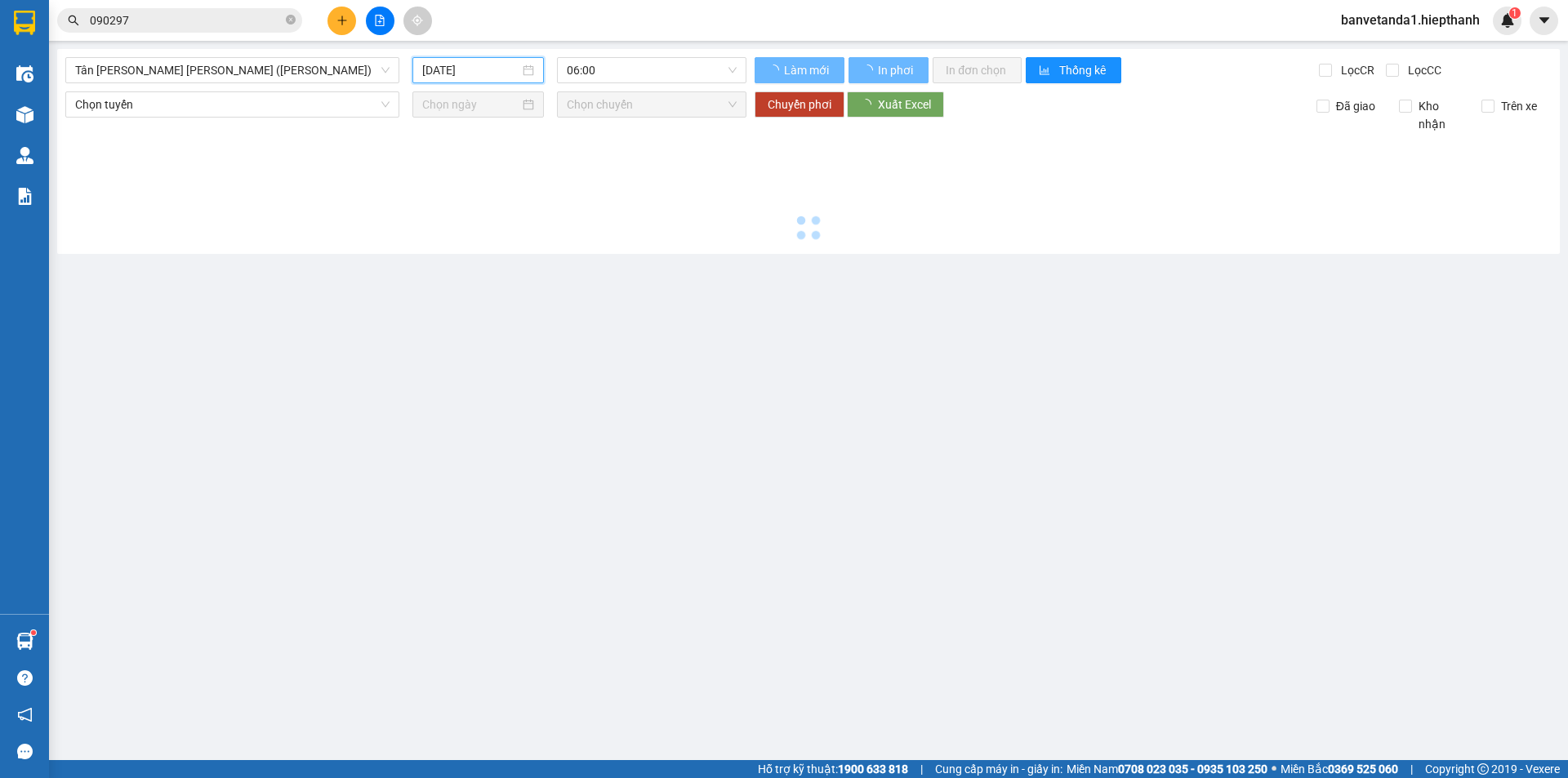
type input "[DATE]"
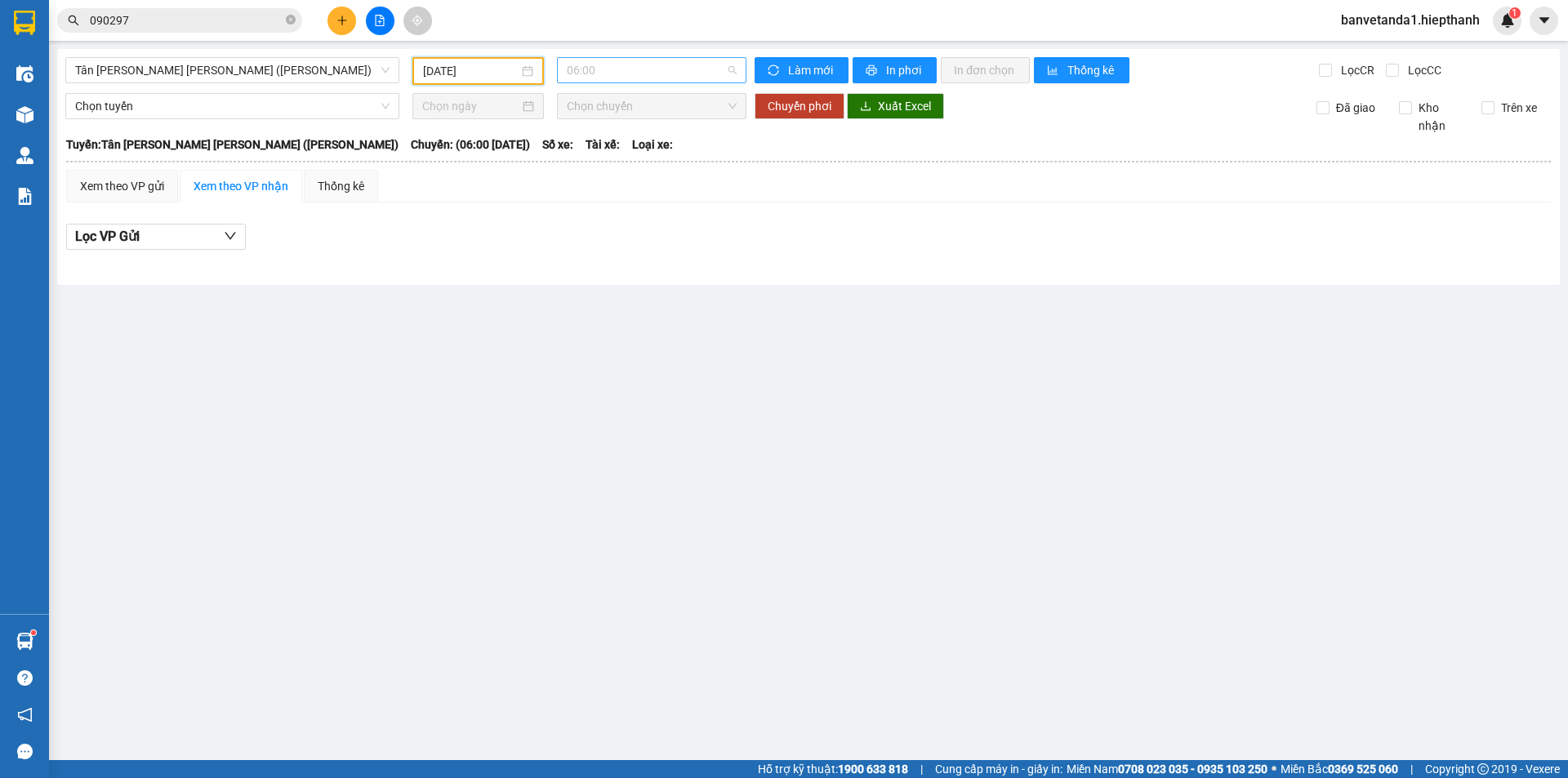
click at [631, 67] on span "06:00" at bounding box center [651, 70] width 170 height 24
click at [611, 249] on div "22:00" at bounding box center [631, 259] width 147 height 26
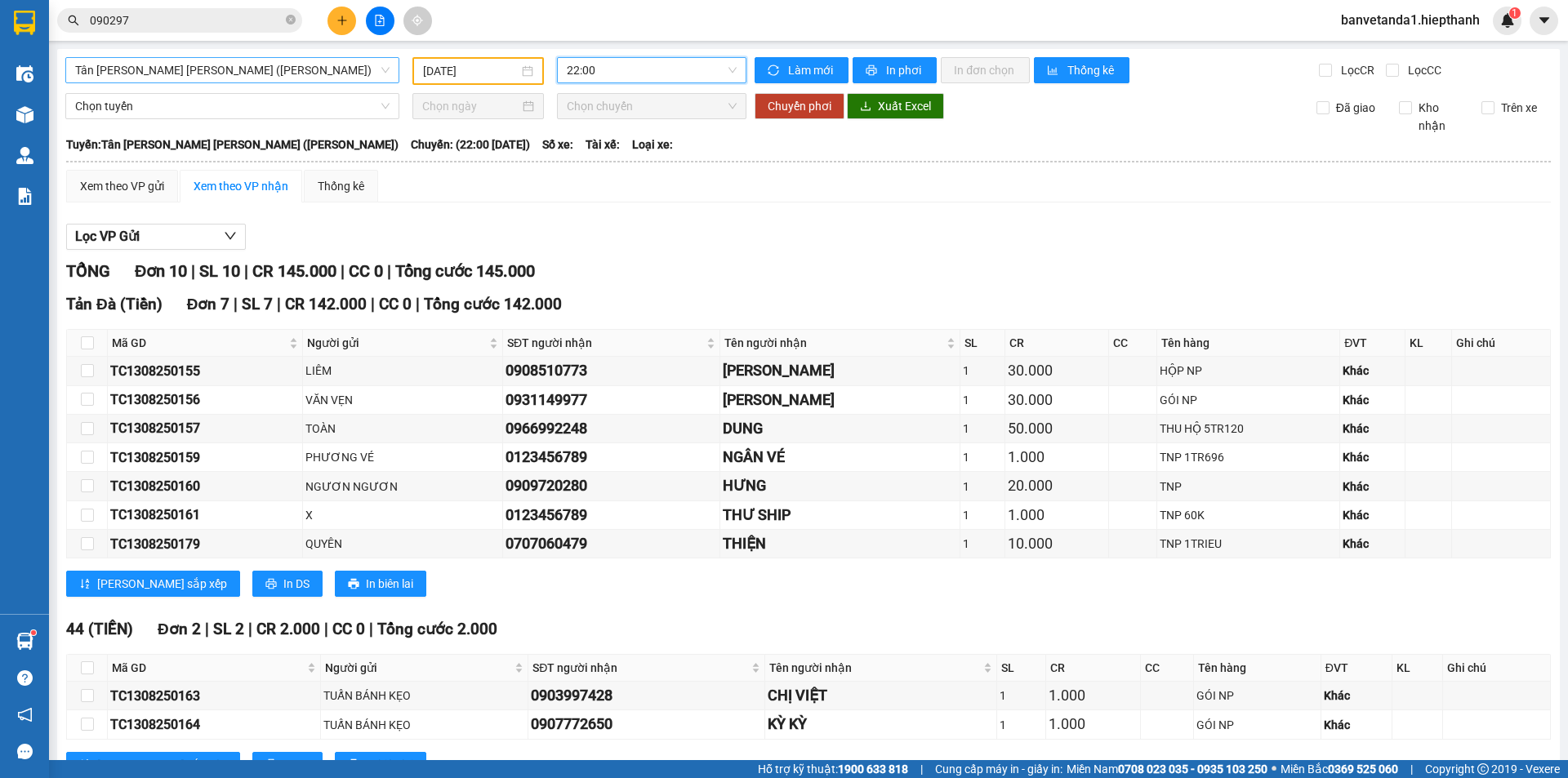
click at [309, 80] on span "Tân [PERSON_NAME] [PERSON_NAME] ([PERSON_NAME])" at bounding box center [232, 70] width 314 height 24
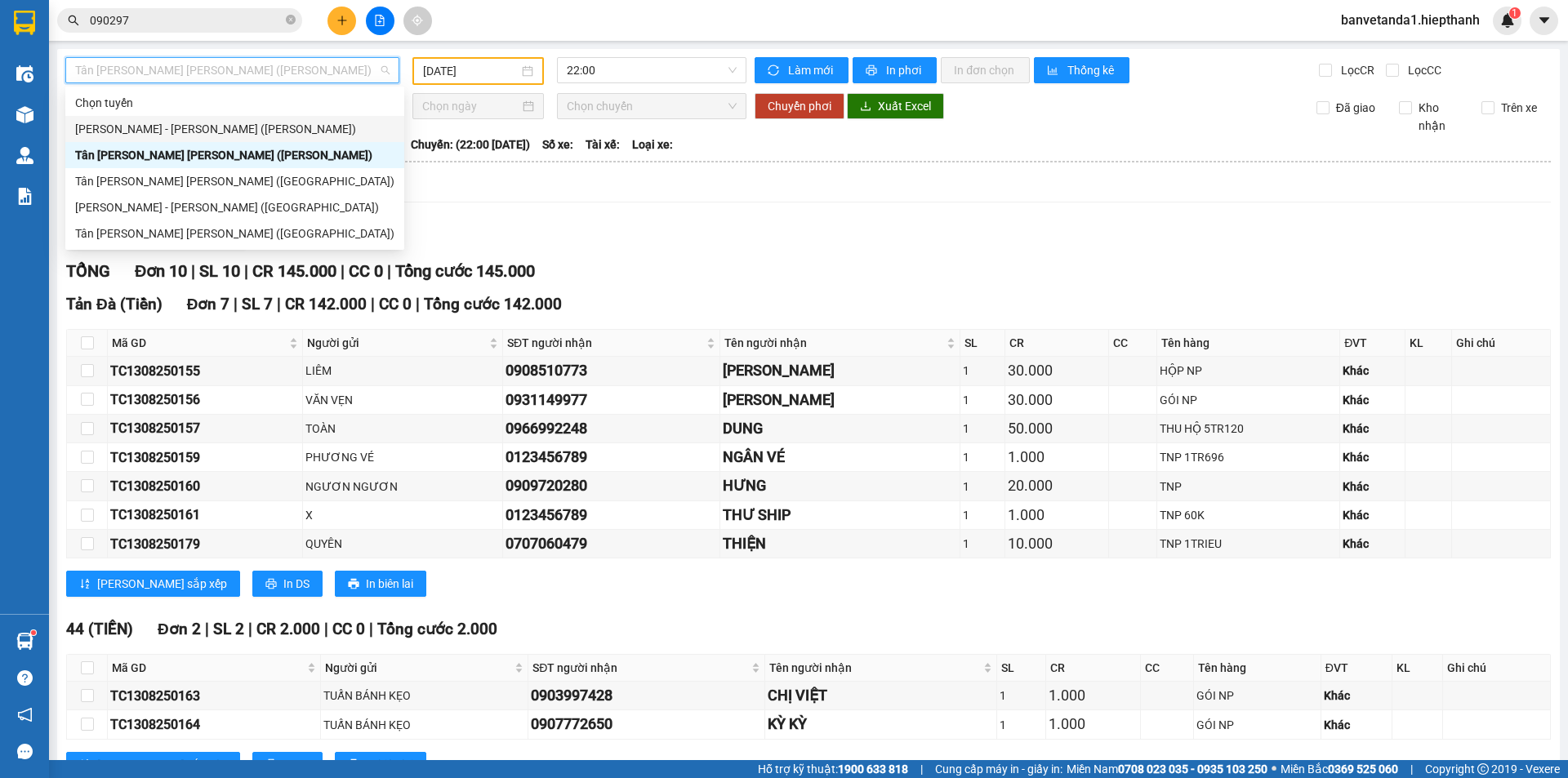
click at [248, 132] on div "[PERSON_NAME] - [PERSON_NAME] ([PERSON_NAME])" at bounding box center [234, 129] width 319 height 18
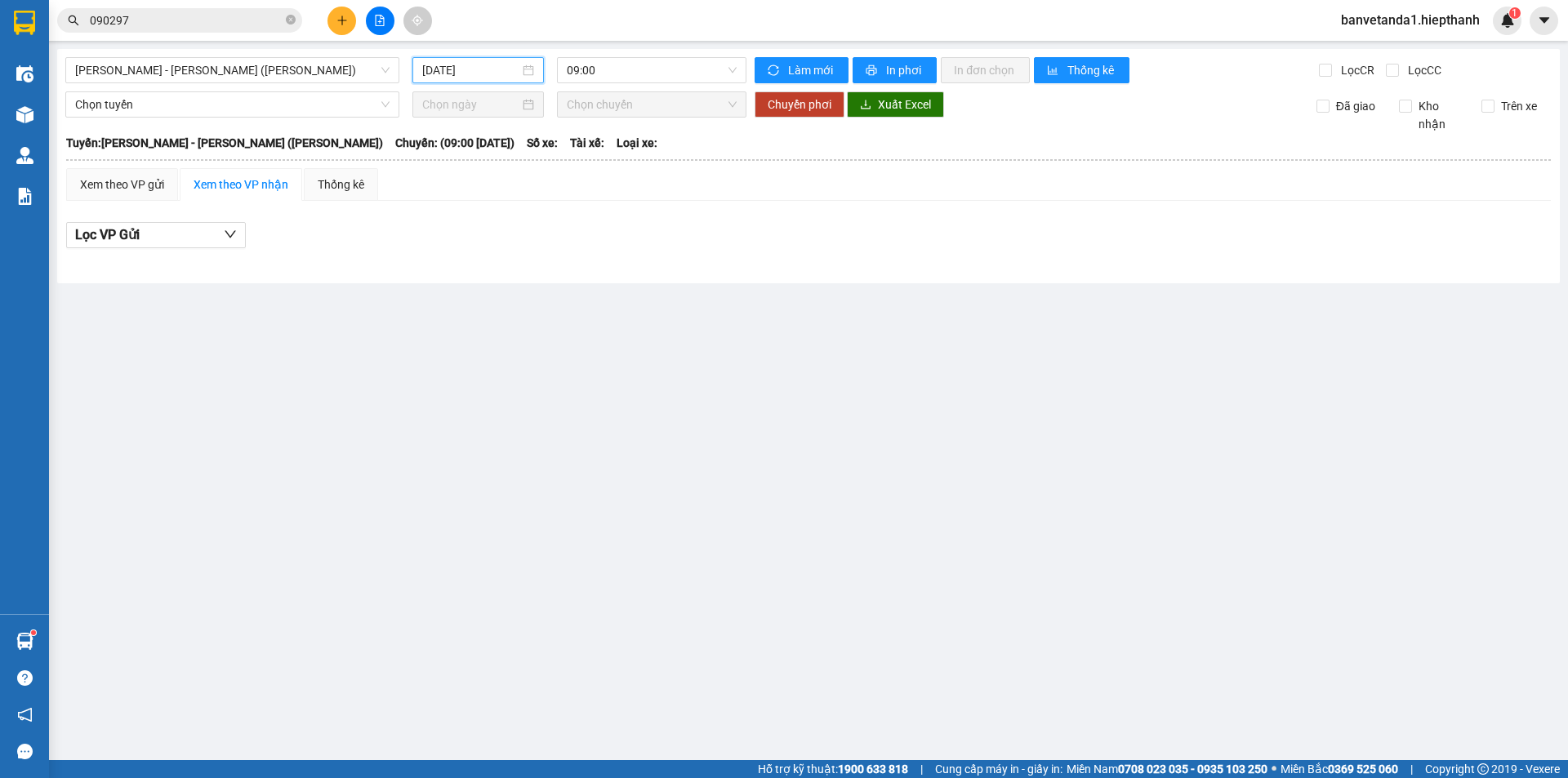
click at [446, 78] on input "[DATE]" at bounding box center [471, 70] width 97 height 18
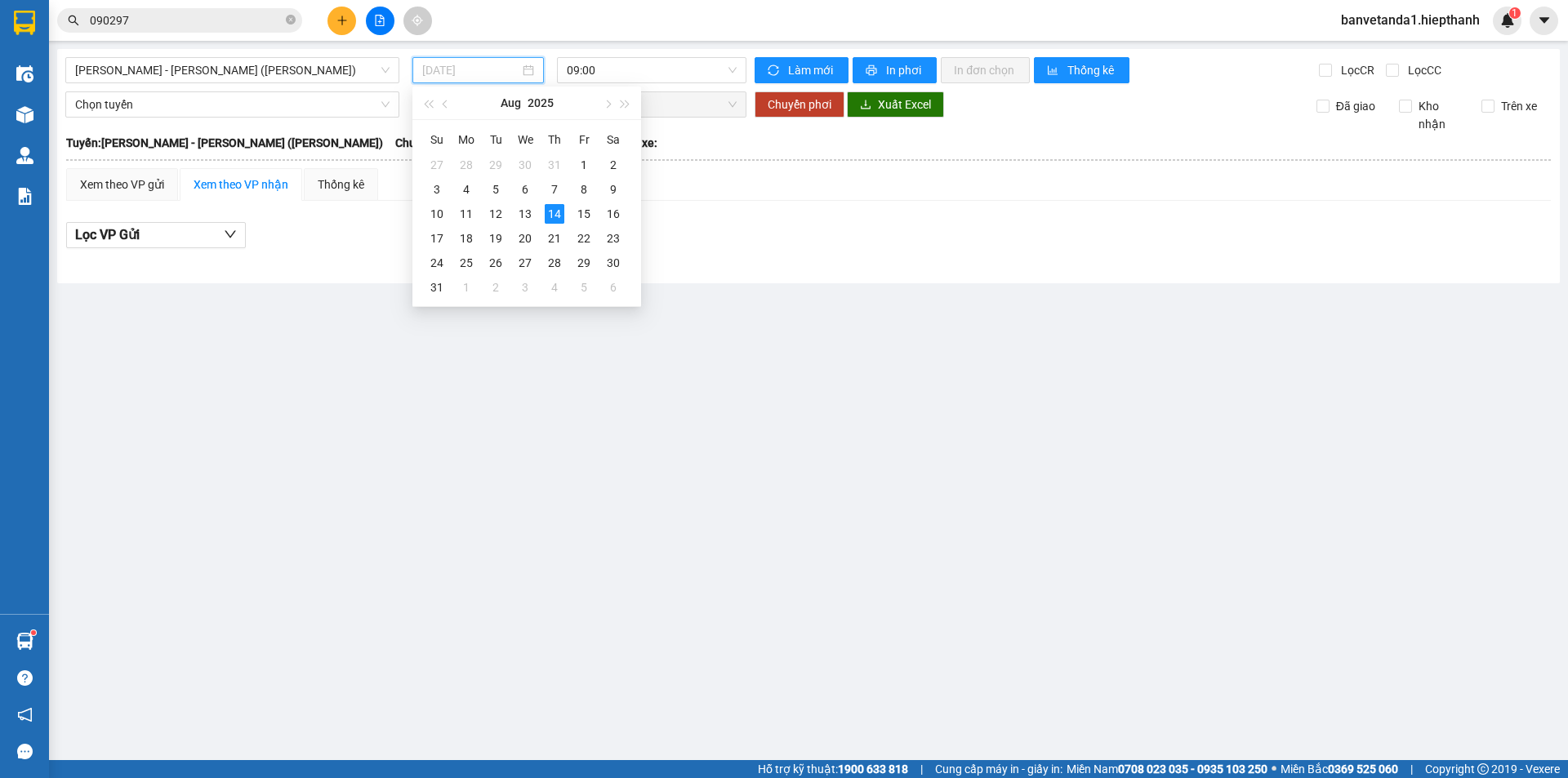
drag, startPoint x: 516, startPoint y: 203, endPoint x: 597, endPoint y: 116, distance: 118.9
click at [517, 203] on td "13" at bounding box center [525, 213] width 29 height 24
type input "[DATE]"
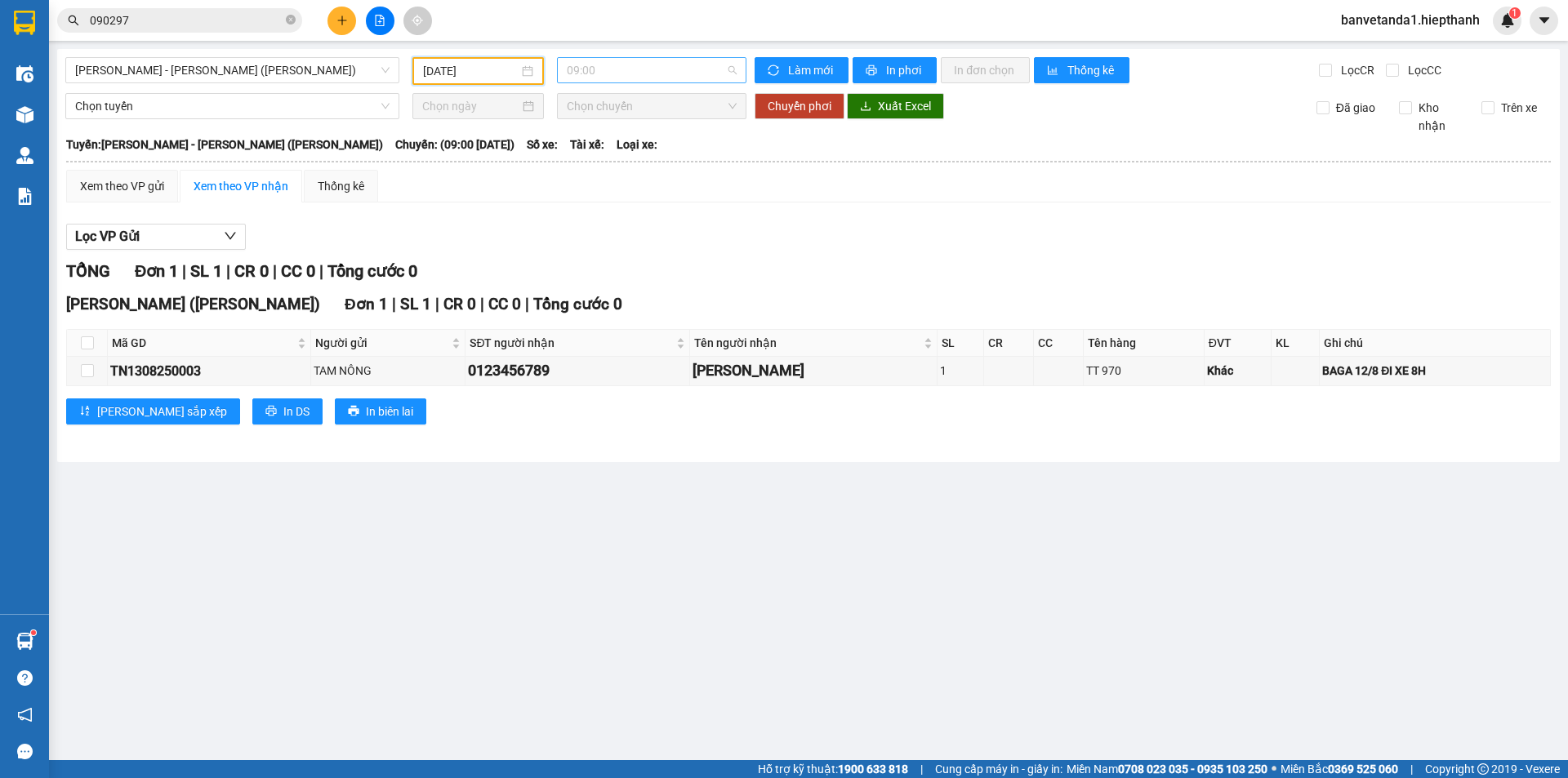
click at [605, 79] on span "09:00" at bounding box center [651, 70] width 170 height 24
click at [606, 183] on div "21:00" at bounding box center [630, 181] width 127 height 18
